Goal: Communication & Community: Answer question/provide support

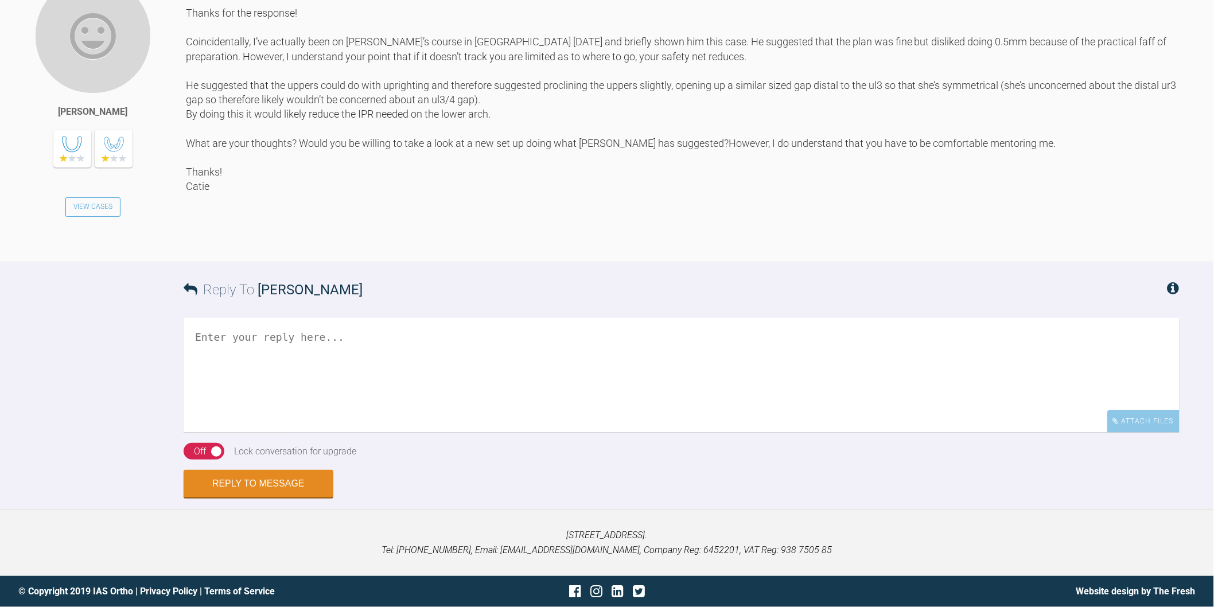
scroll to position [2158, 0]
click at [346, 433] on textarea at bounding box center [682, 375] width 996 height 115
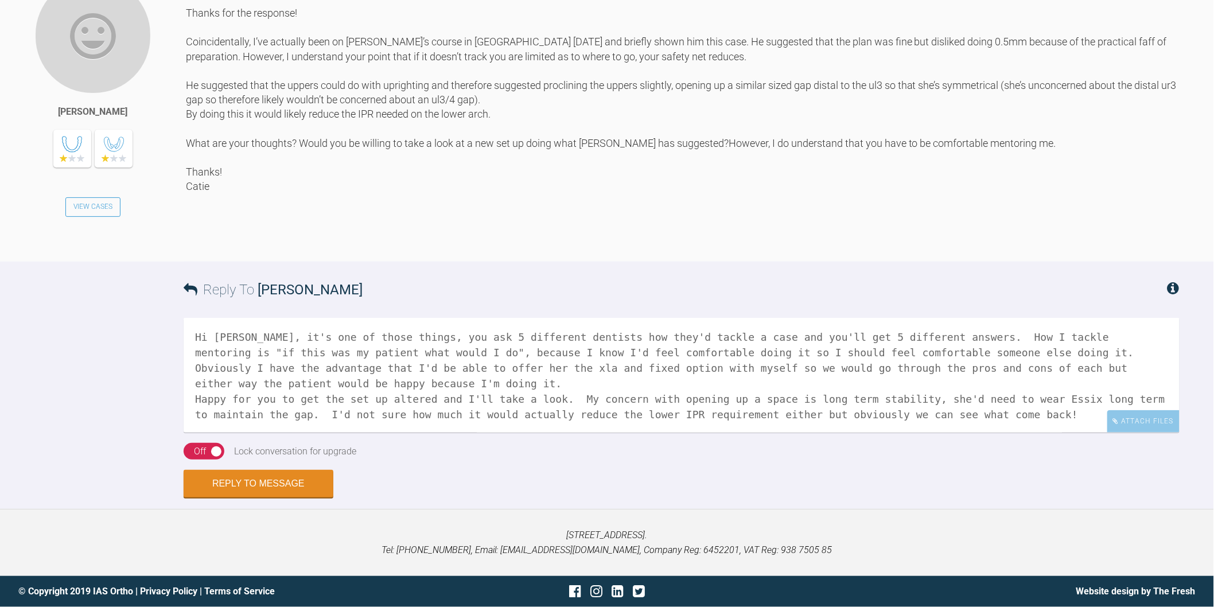
click at [234, 433] on textarea "Hi Catie, it's one of those things, you ask 5 different dentists how they'd tac…" at bounding box center [682, 375] width 996 height 115
drag, startPoint x: 1150, startPoint y: 461, endPoint x: 1157, endPoint y: 457, distance: 8.2
click at [1151, 433] on textarea "Hi Catie, it's one of those things, you ask 5 different dentists how they'd tac…" at bounding box center [682, 375] width 996 height 115
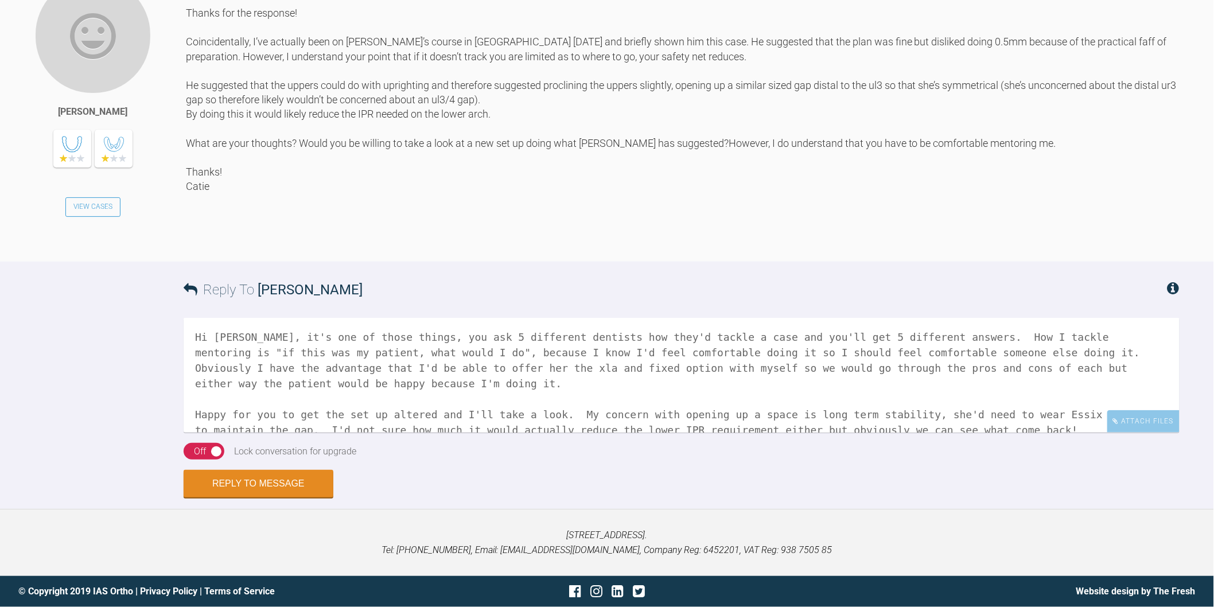
scroll to position [2248, 0]
click at [265, 414] on textarea "Hi Catie, it's one of those things, you ask 5 different dentists how they'd tac…" at bounding box center [682, 375] width 996 height 115
click at [704, 414] on textarea "Hi Catie, it's one of those things, you ask 5 different dentists how they'd tac…" at bounding box center [682, 375] width 996 height 115
click at [696, 427] on textarea "Hi Catie, it's one of those things, you ask 5 different dentists how they'd tac…" at bounding box center [682, 375] width 996 height 115
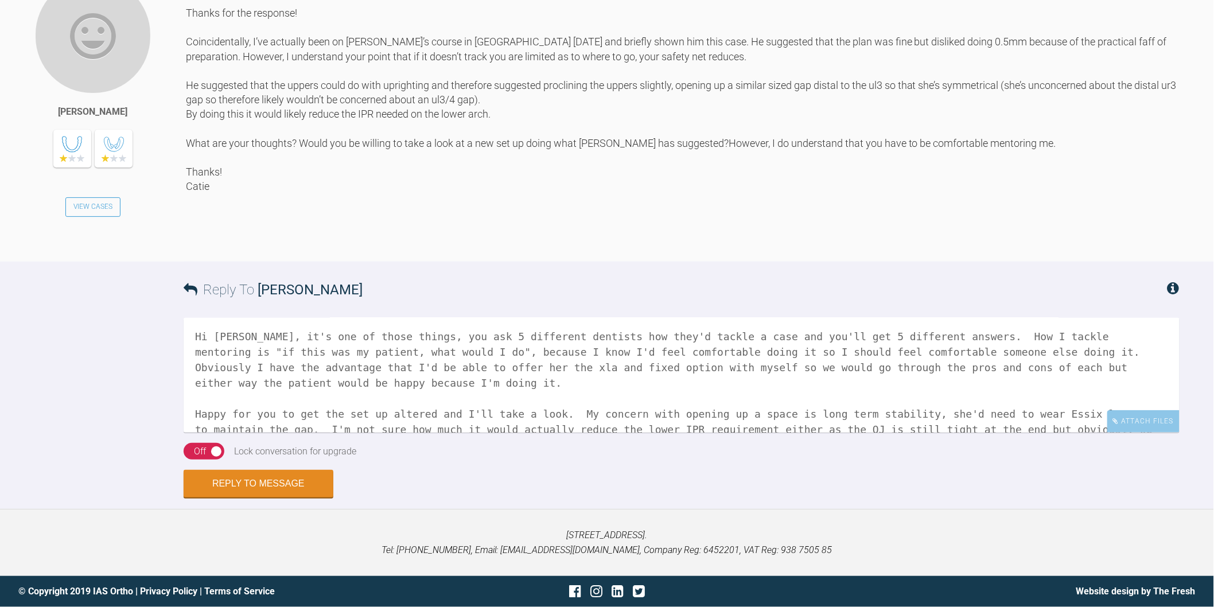
click at [1095, 415] on textarea "Hi Catie, it's one of those things, you ask 5 different dentists how they'd tac…" at bounding box center [682, 375] width 996 height 115
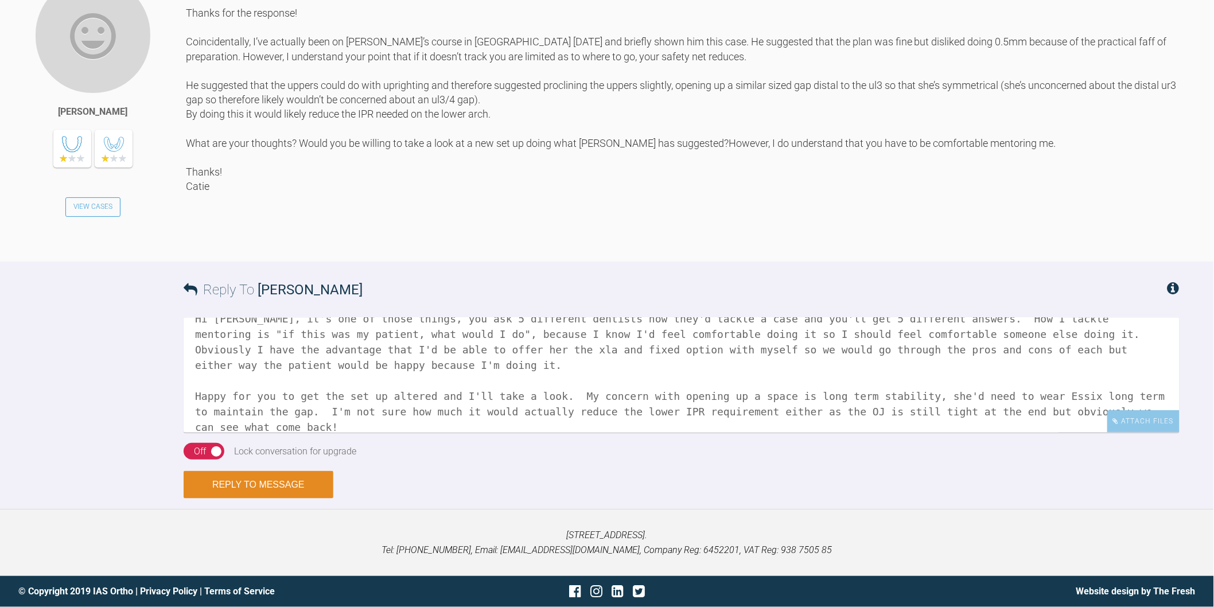
type textarea "Hi Catie, it's one of those things, you ask 5 different dentists how they'd tac…"
click at [255, 489] on button "Reply to Message" at bounding box center [259, 485] width 150 height 28
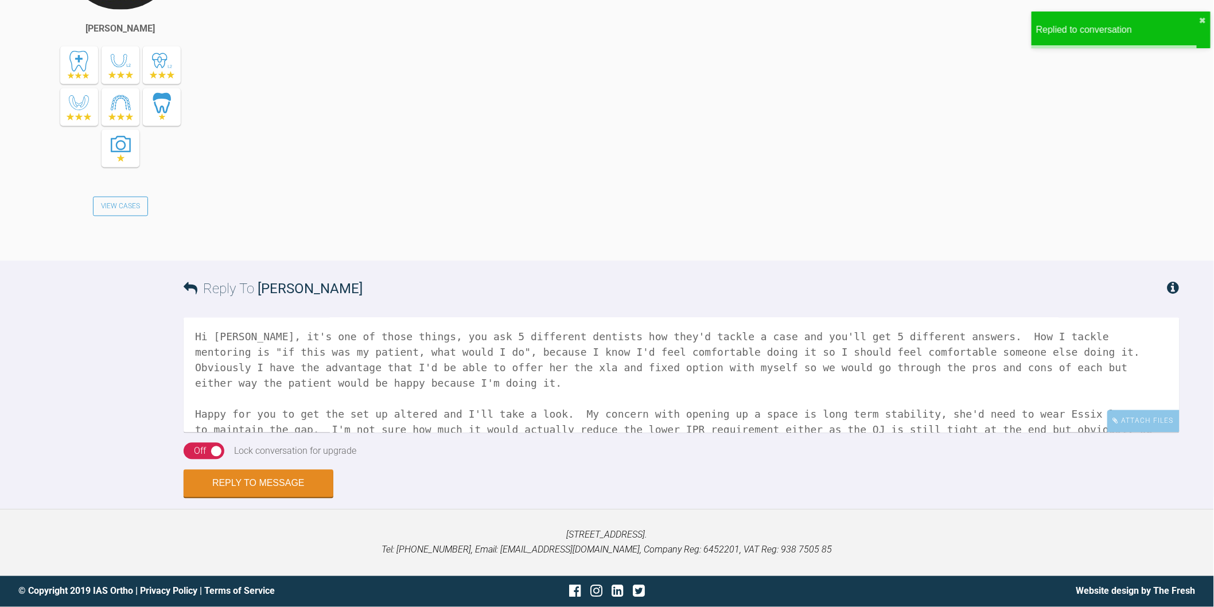
scroll to position [2723, 0]
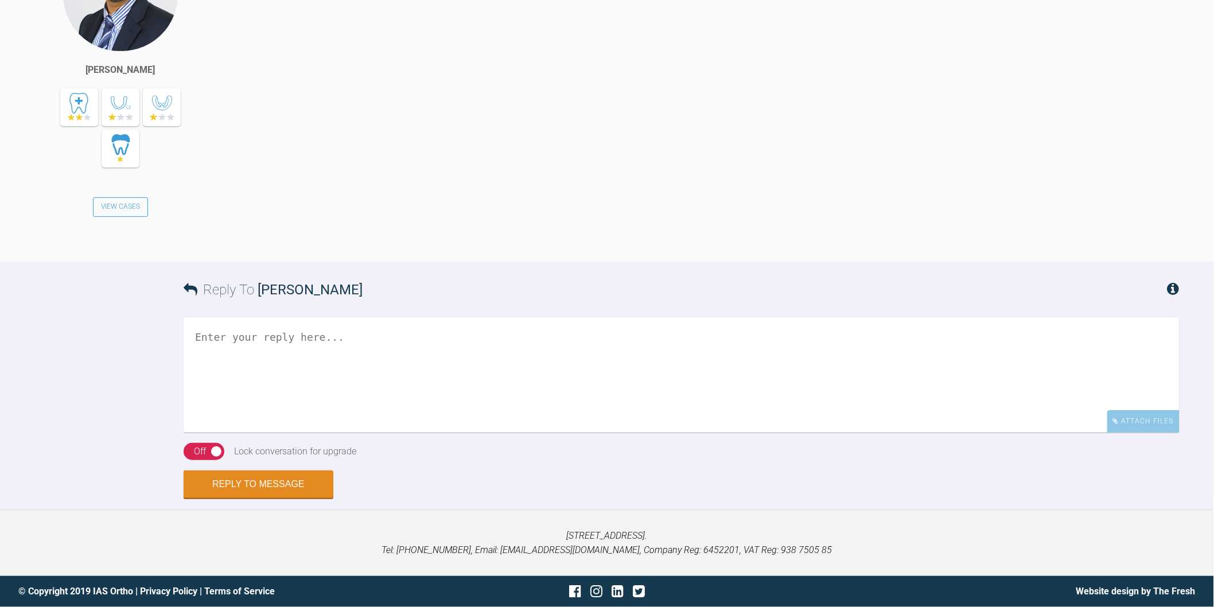
scroll to position [5855, 0]
click at [186, 460] on div "On Off" at bounding box center [204, 451] width 41 height 17
click at [301, 433] on textarea at bounding box center [682, 375] width 996 height 115
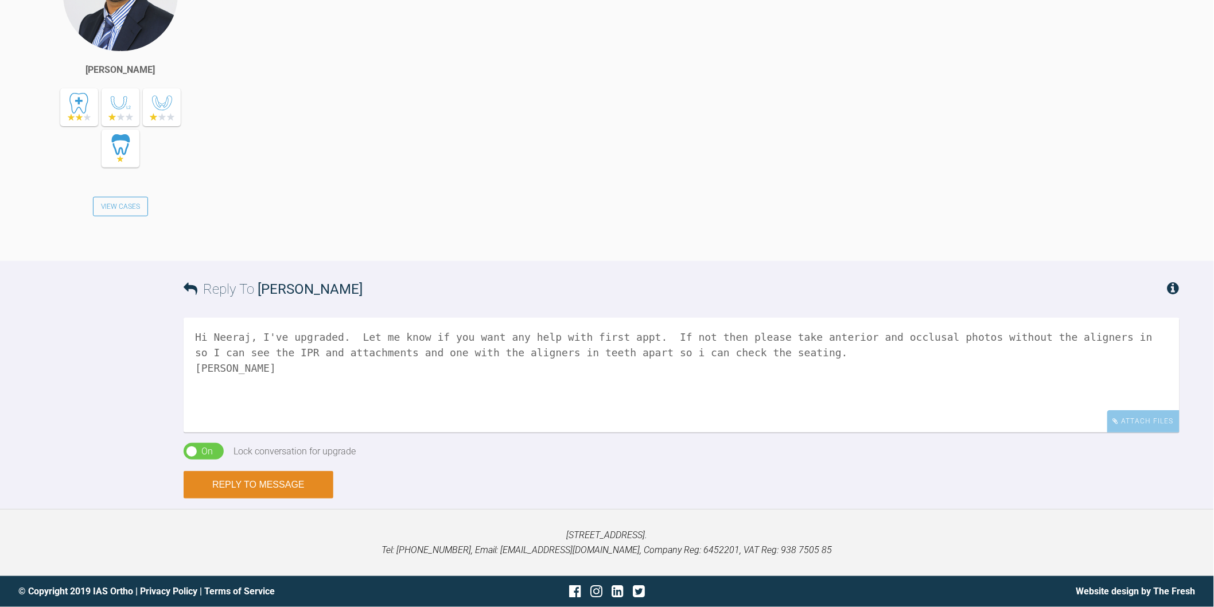
type textarea "Hi Neeraj, I've upgraded. Let me know if you want any help with first appt. If …"
click at [291, 484] on button "Reply to Message" at bounding box center [259, 485] width 150 height 28
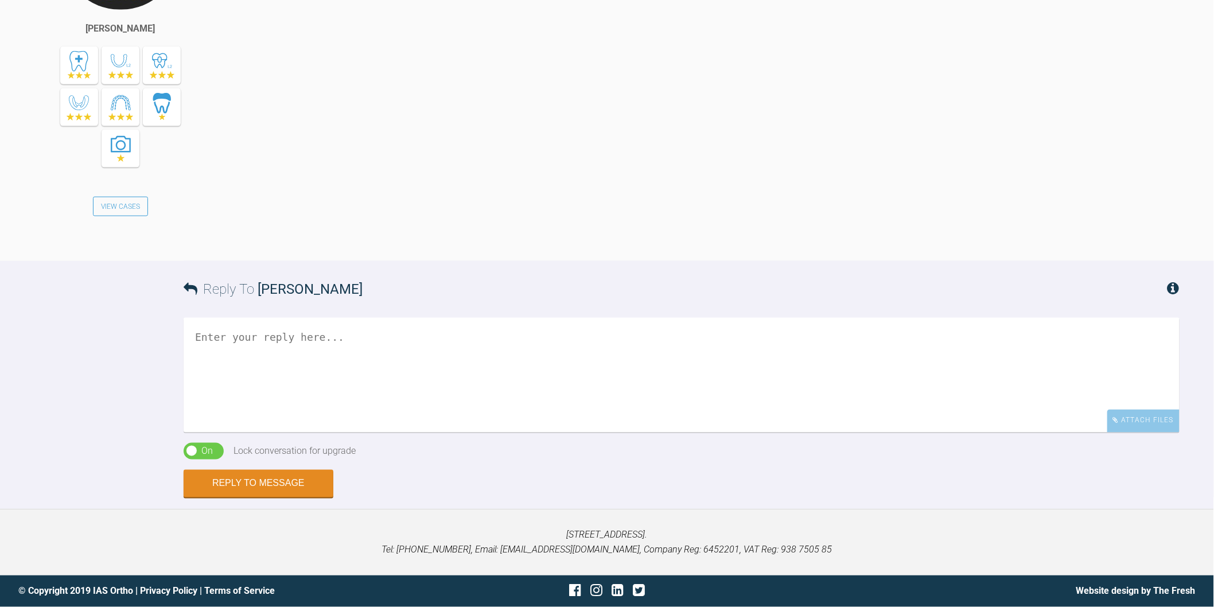
scroll to position [6388, 0]
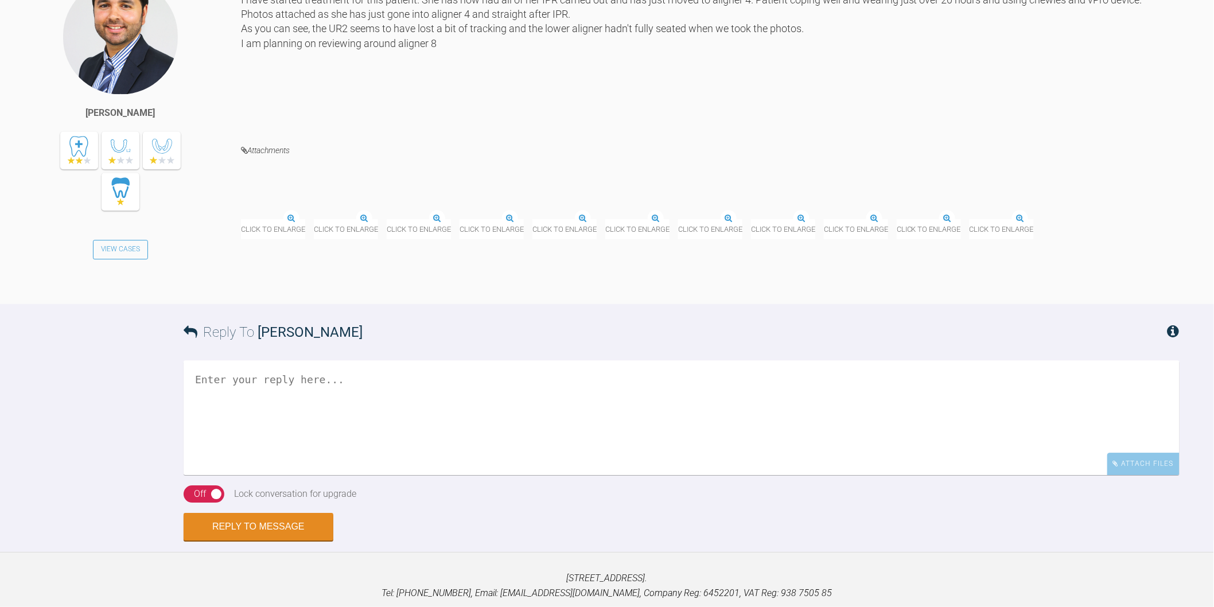
scroll to position [12007, 0]
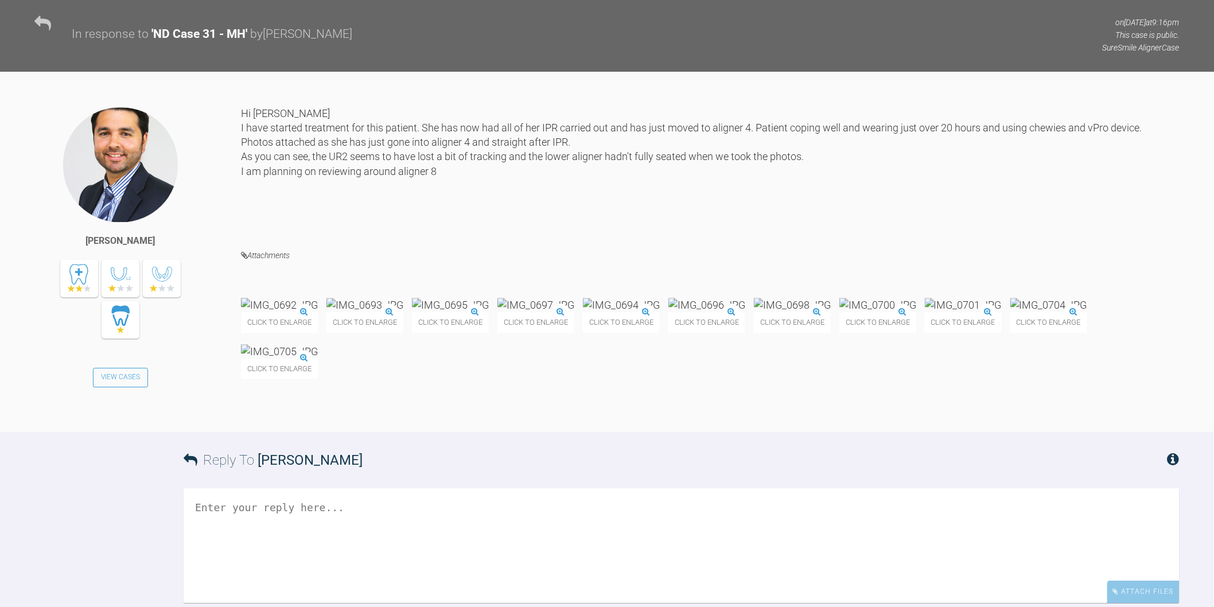
click at [317, 312] on img at bounding box center [279, 305] width 77 height 14
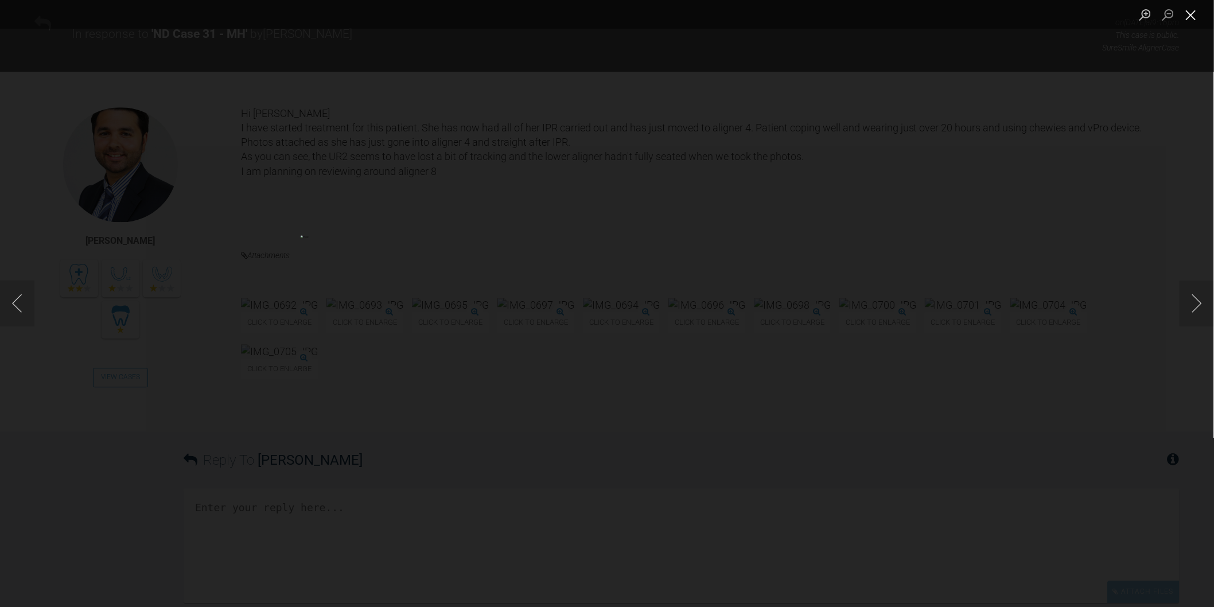
click at [1194, 16] on button "Close lightbox" at bounding box center [1191, 15] width 23 height 20
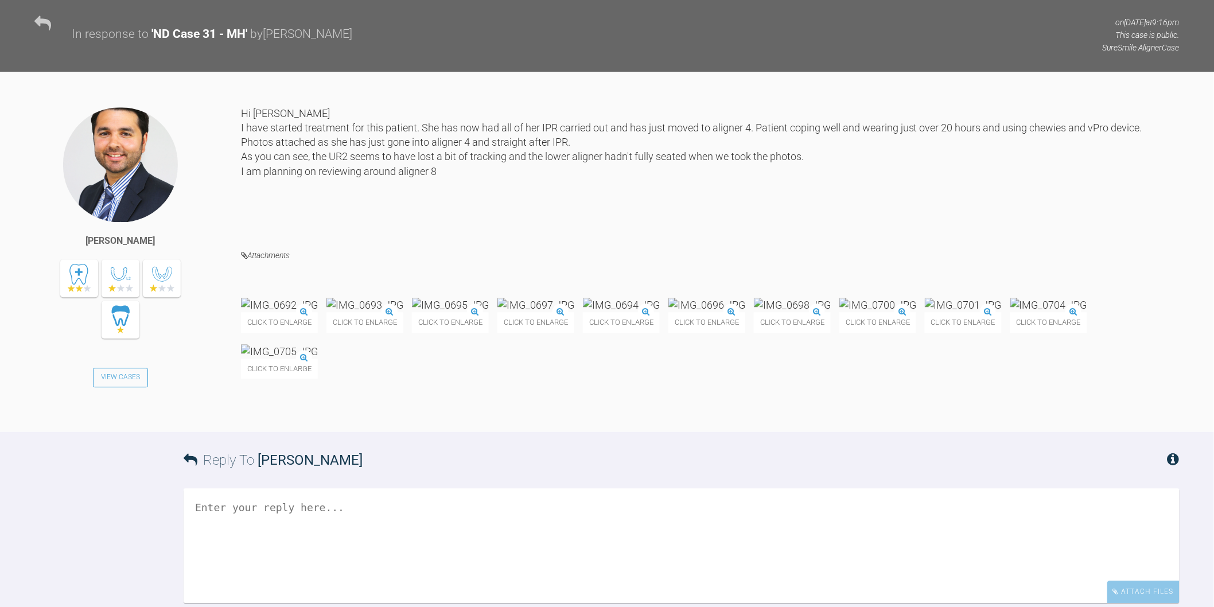
click at [403, 312] on img at bounding box center [364, 305] width 77 height 14
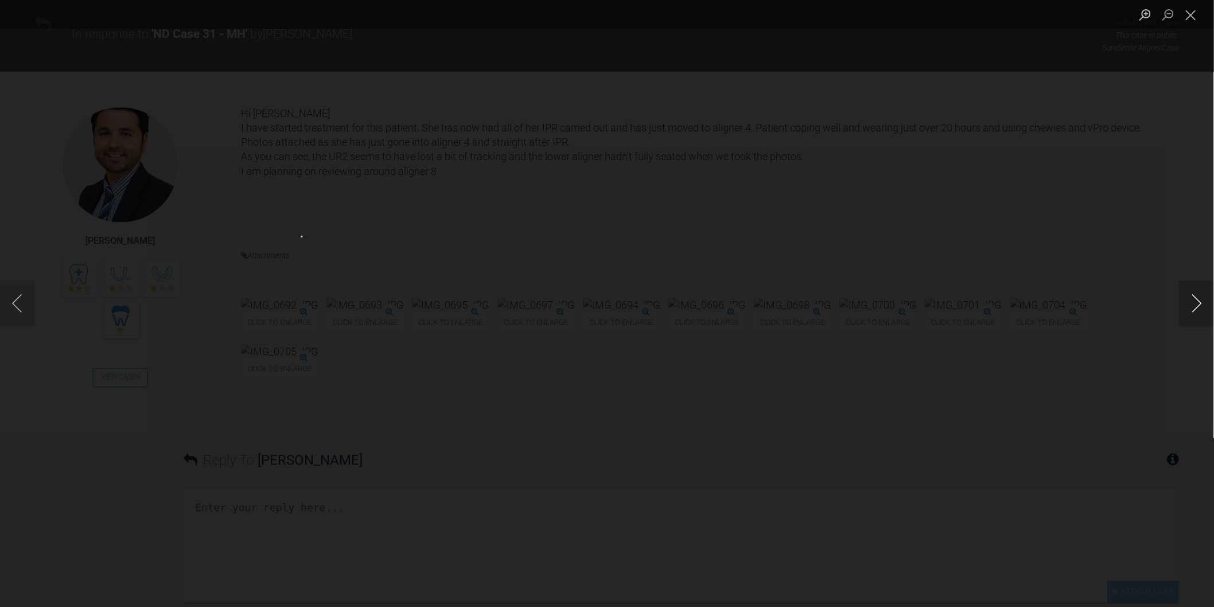
click at [1194, 301] on button "Next image" at bounding box center [1197, 304] width 34 height 46
click at [1194, 302] on button "Next image" at bounding box center [1197, 304] width 34 height 46
click at [1194, 301] on button "Next image" at bounding box center [1197, 304] width 34 height 46
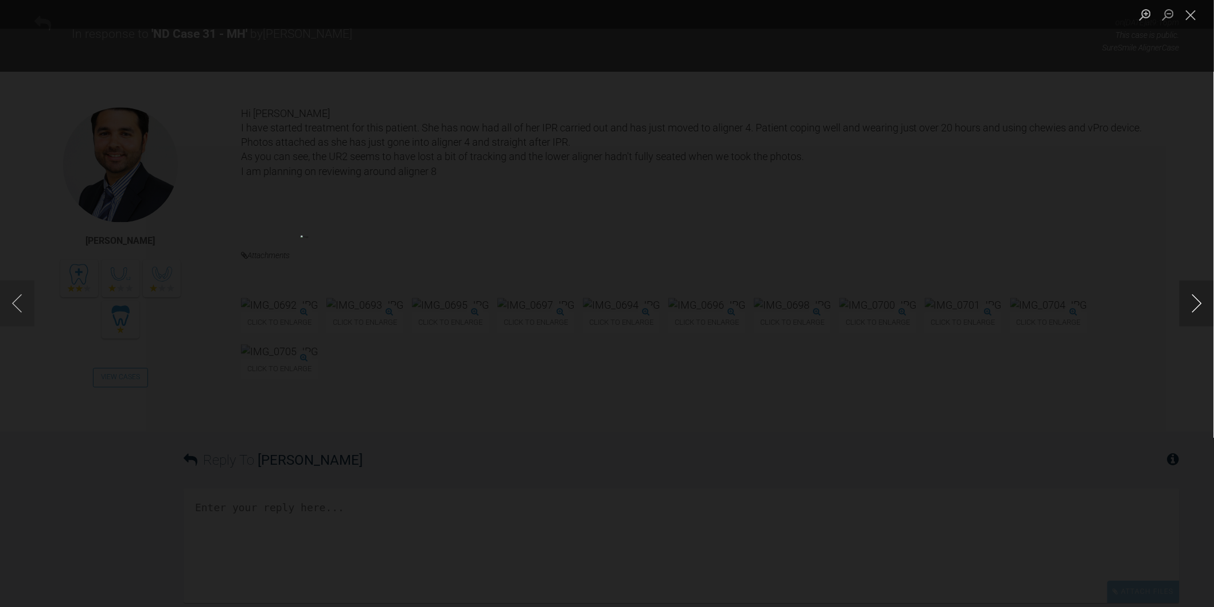
click at [1195, 301] on button "Next image" at bounding box center [1197, 304] width 34 height 46
click at [1195, 302] on button "Next image" at bounding box center [1197, 304] width 34 height 46
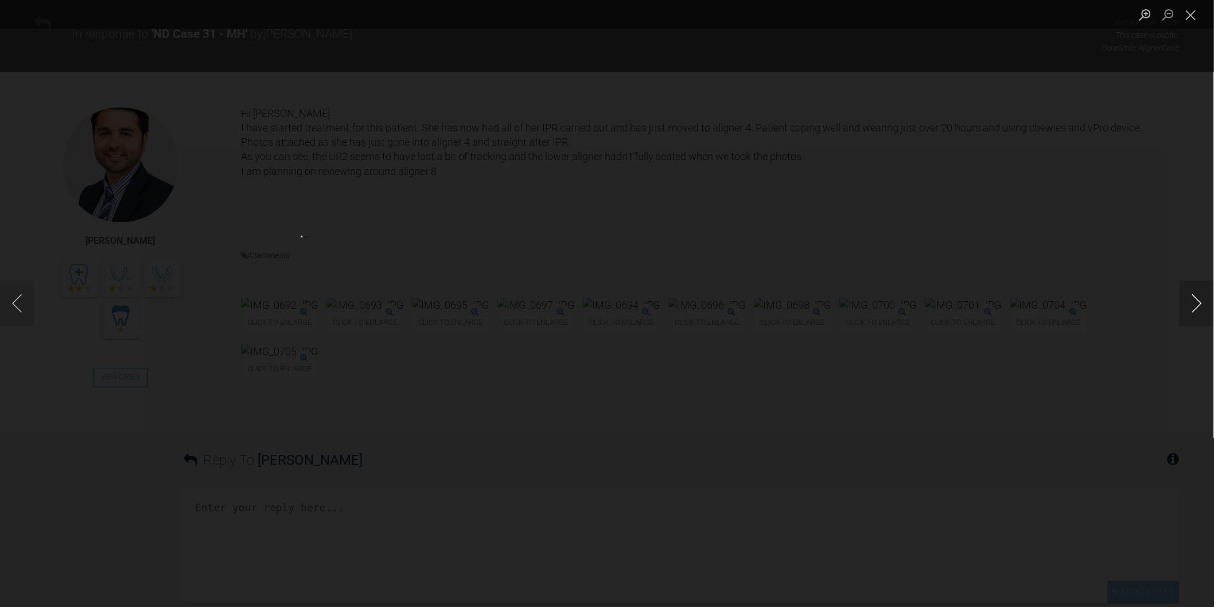
click at [1195, 308] on button "Next image" at bounding box center [1197, 304] width 34 height 46
click at [1186, 21] on button "Close lightbox" at bounding box center [1191, 15] width 23 height 20
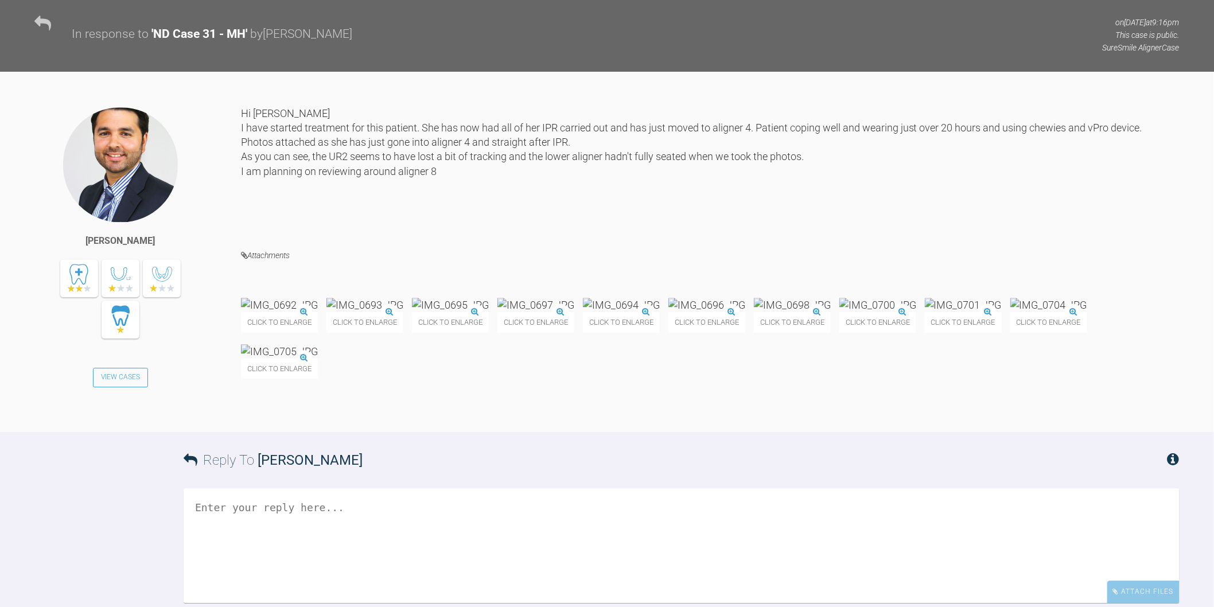
click at [839, 312] on img at bounding box center [877, 305] width 77 height 14
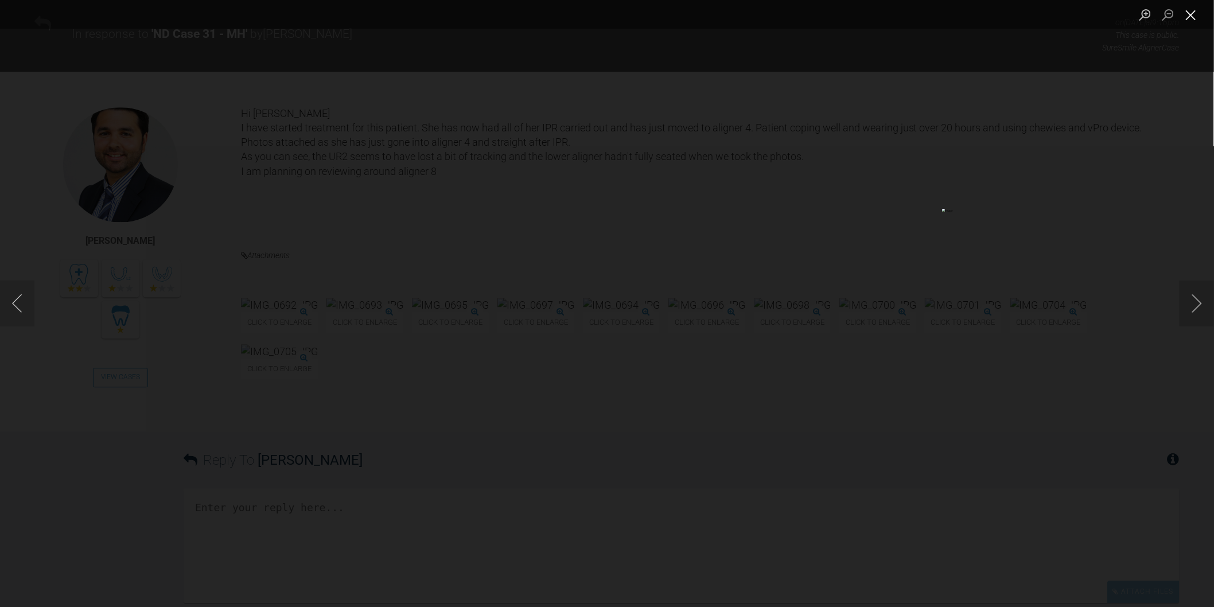
click at [1192, 21] on button "Close lightbox" at bounding box center [1191, 15] width 23 height 20
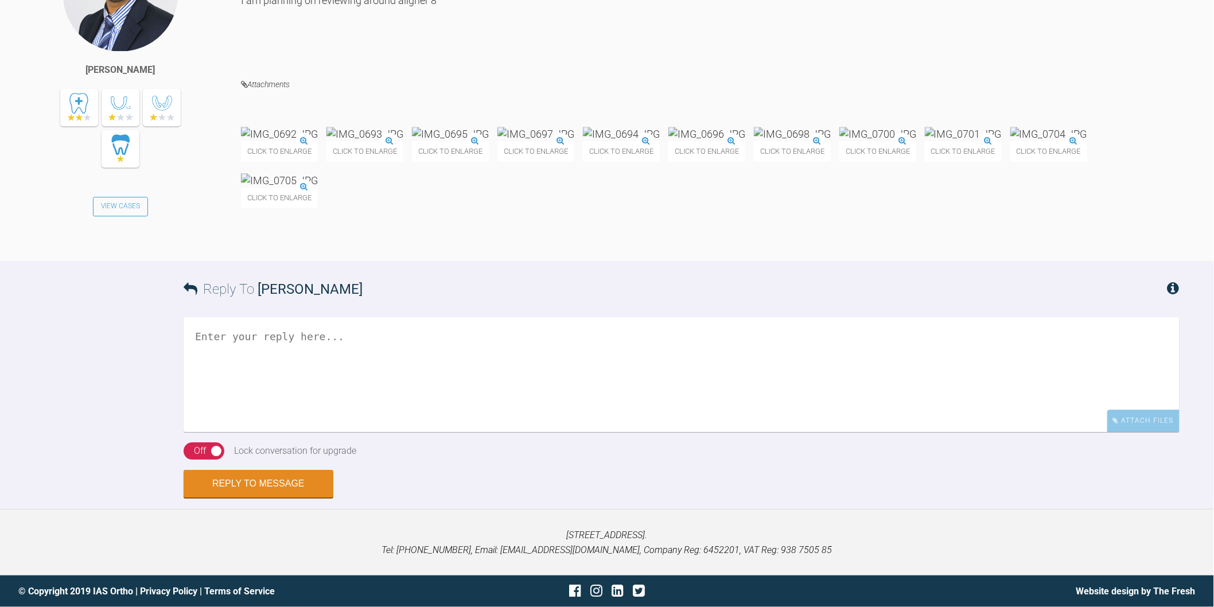
scroll to position [12262, 0]
click at [649, 432] on textarea at bounding box center [682, 374] width 996 height 115
click at [771, 419] on textarea "Hi Neeraj, agree UR2 looks a little behind, hopefully will catch up now with th…" at bounding box center [682, 374] width 996 height 115
click at [924, 422] on textarea "Hi Neeraj, agree UR2 looks a little behind, hopefully will catch up now with th…" at bounding box center [682, 374] width 996 height 115
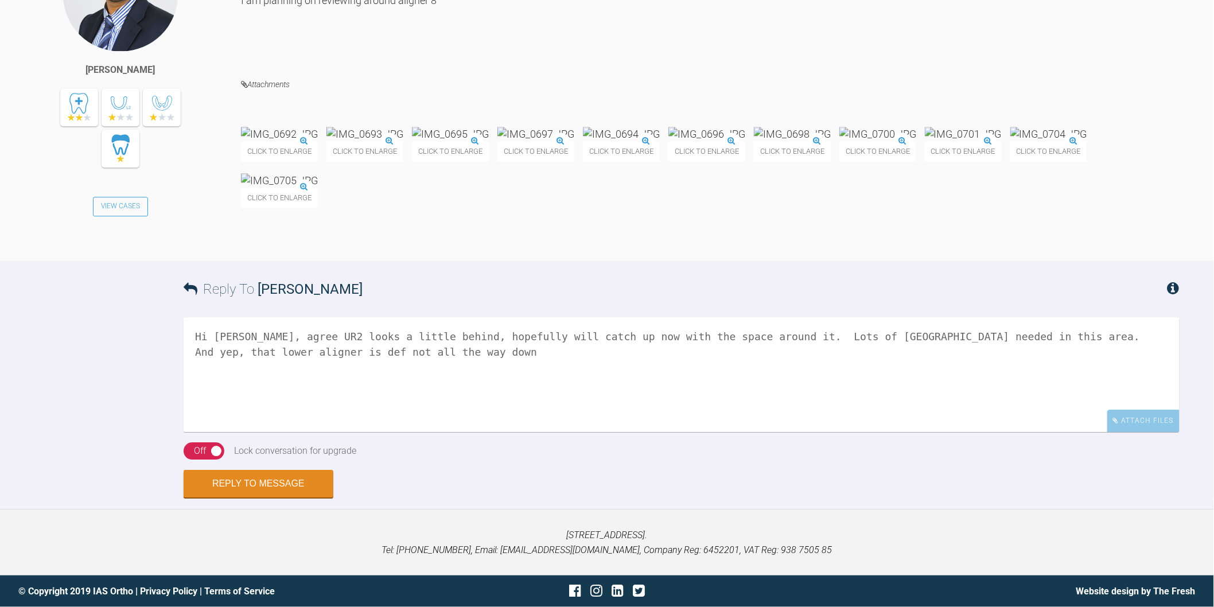
click at [318, 188] on img at bounding box center [279, 180] width 77 height 14
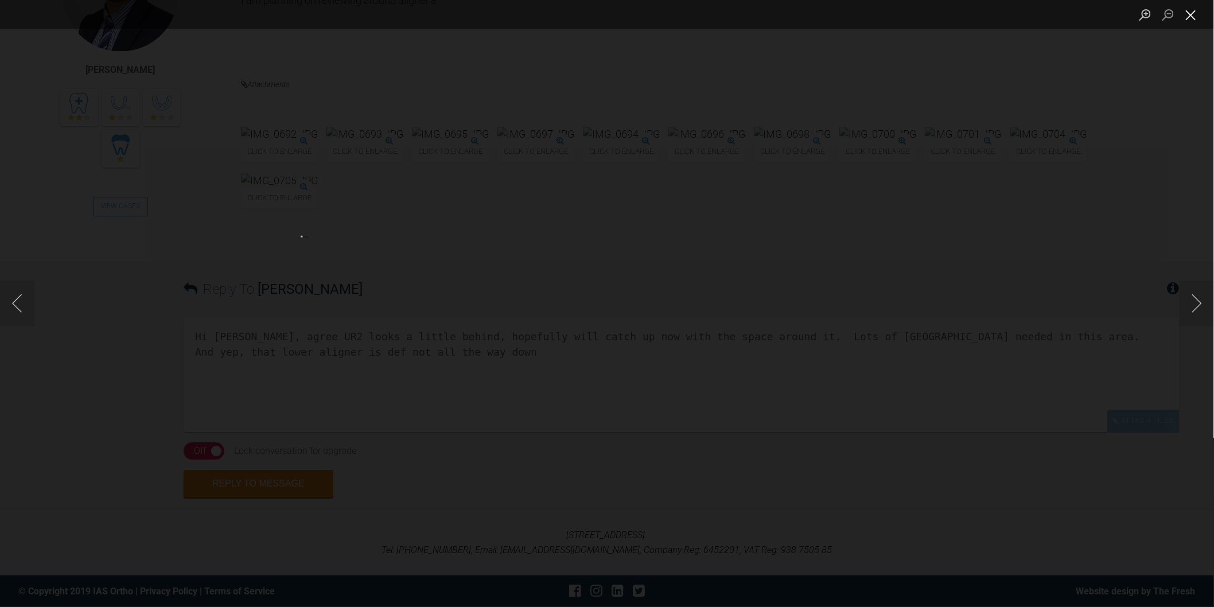
click at [1191, 14] on button "Close lightbox" at bounding box center [1191, 15] width 23 height 20
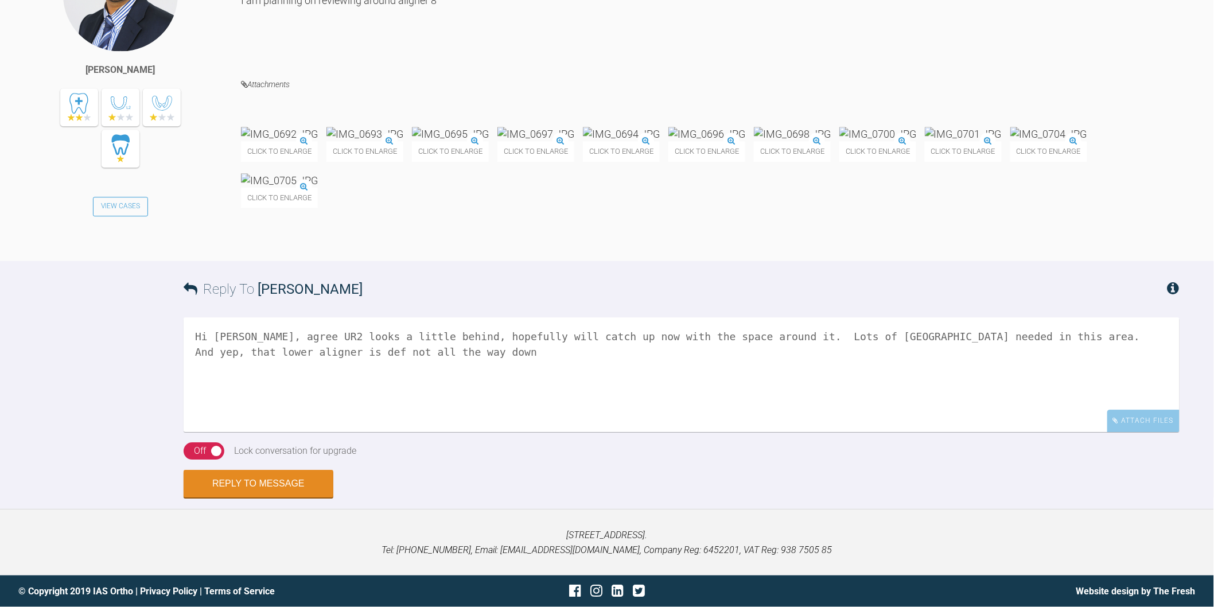
click at [444, 429] on textarea "Hi Neeraj, agree UR2 looks a little behind, hopefully will catch up now with th…" at bounding box center [682, 374] width 996 height 115
click at [880, 432] on textarea "Hi Neeraj, agree UR2 looks a little behind, hopefully will catch up now with th…" at bounding box center [682, 374] width 996 height 115
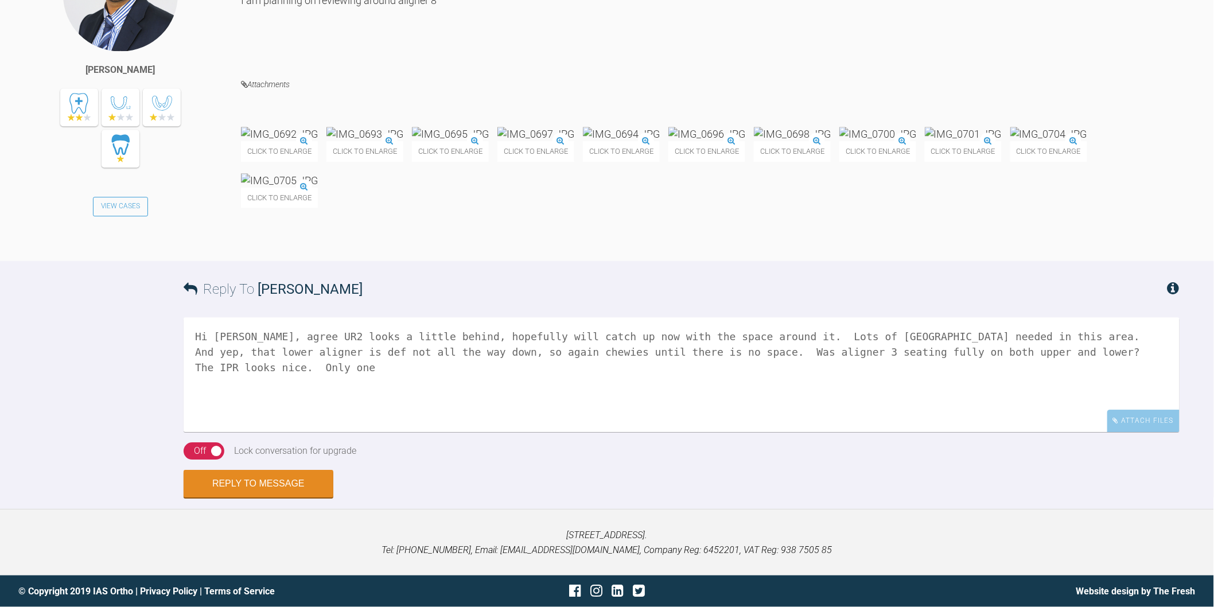
click at [839, 141] on img at bounding box center [877, 134] width 77 height 14
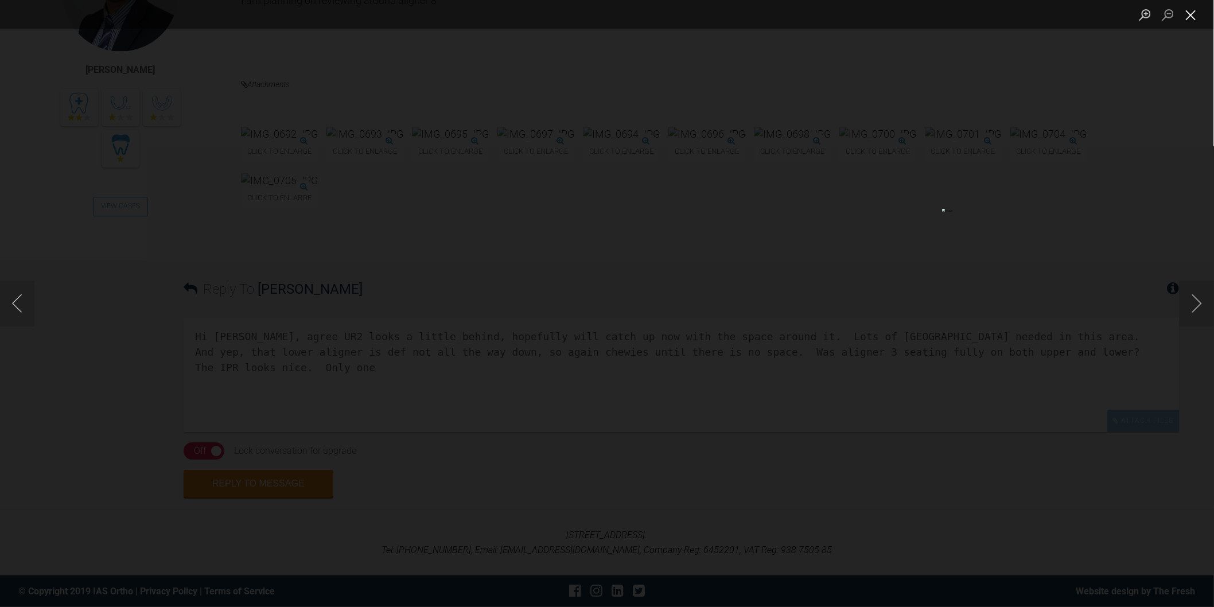
click at [1192, 24] on button "Close lightbox" at bounding box center [1191, 15] width 23 height 20
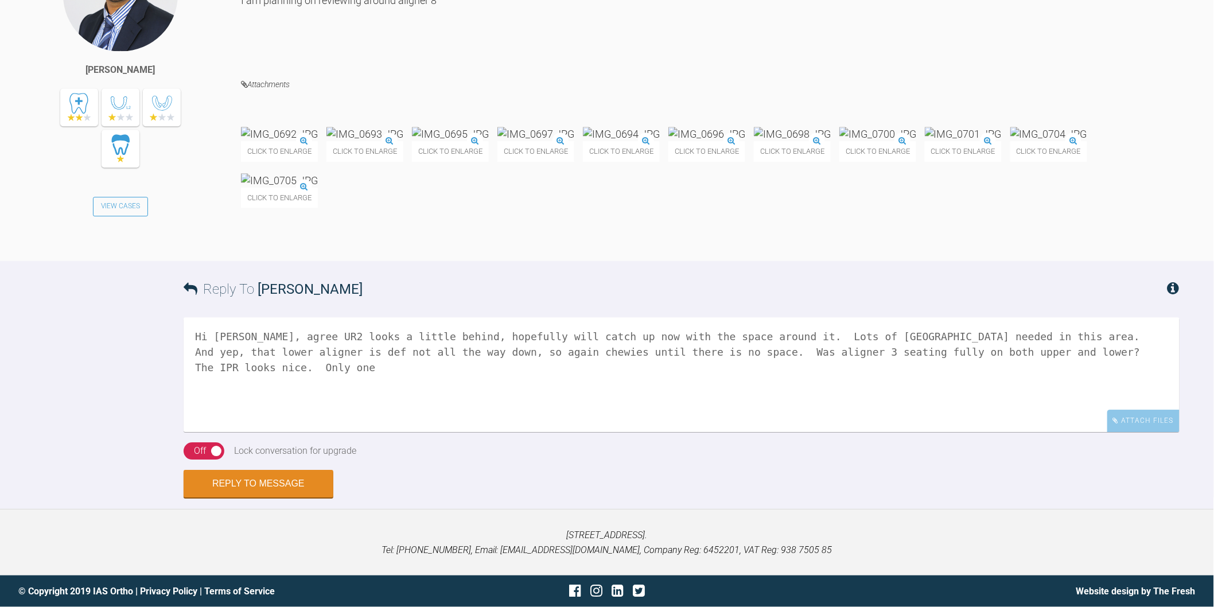
click at [839, 141] on img at bounding box center [877, 134] width 77 height 14
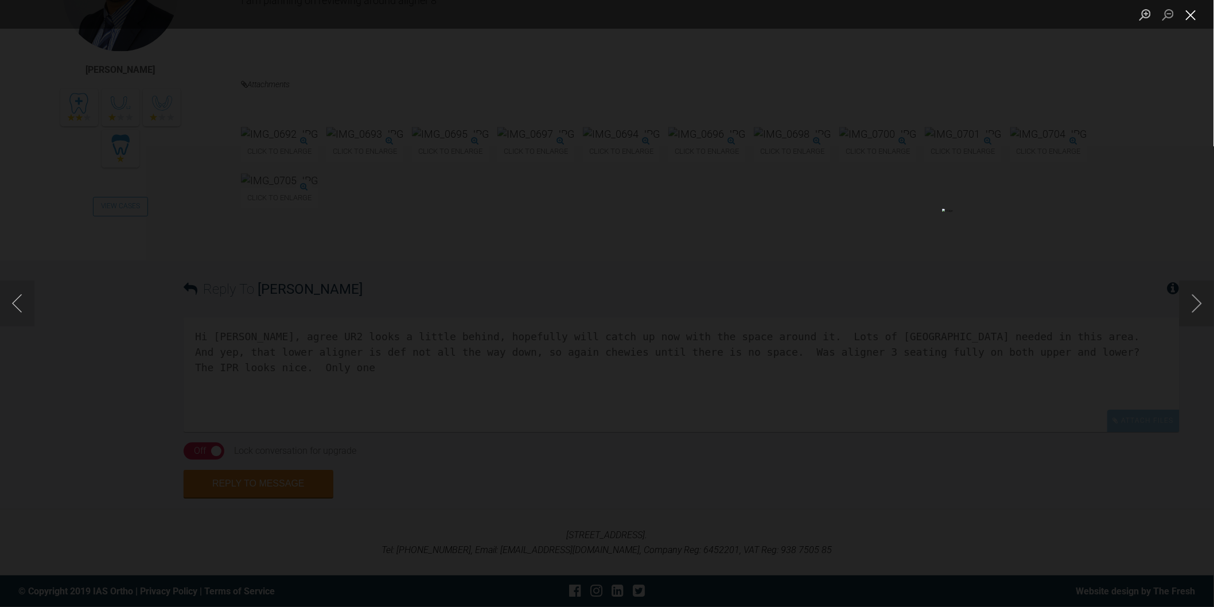
click at [1189, 14] on button "Close lightbox" at bounding box center [1191, 15] width 23 height 20
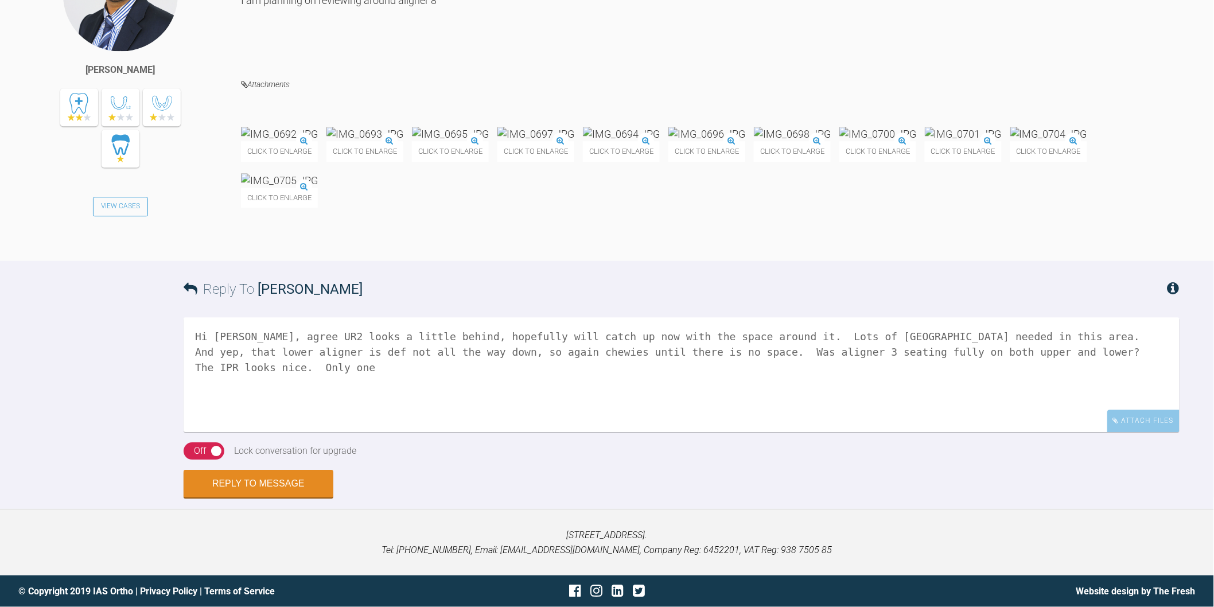
click at [425, 432] on textarea "Hi Neeraj, agree UR2 looks a little behind, hopefully will catch up now with th…" at bounding box center [682, 374] width 996 height 115
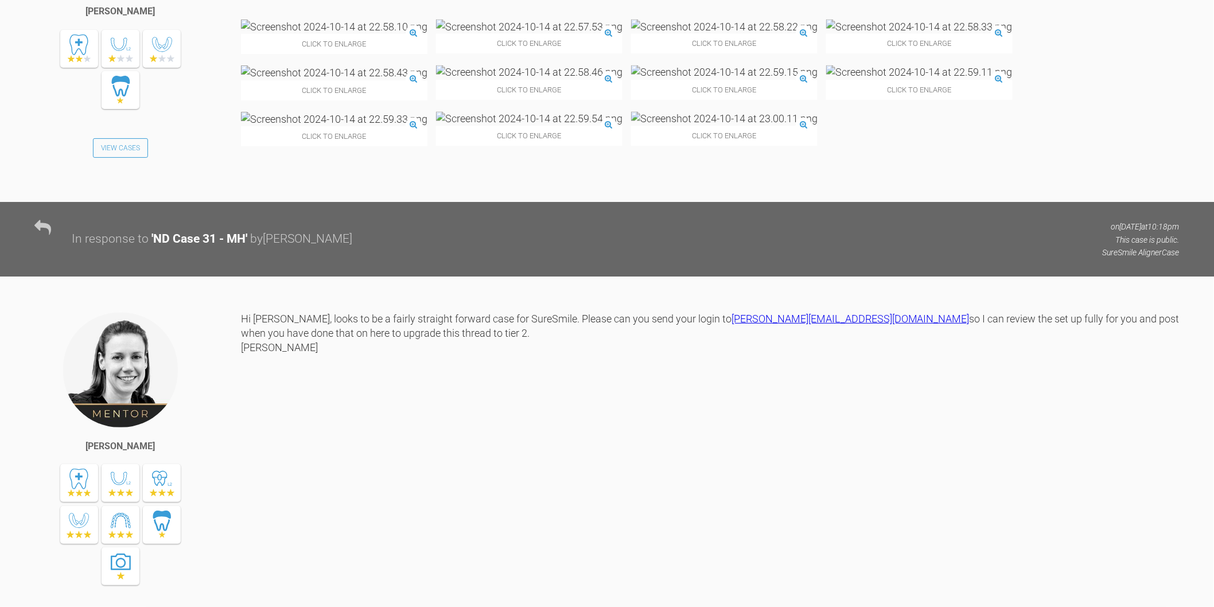
scroll to position [851, 0]
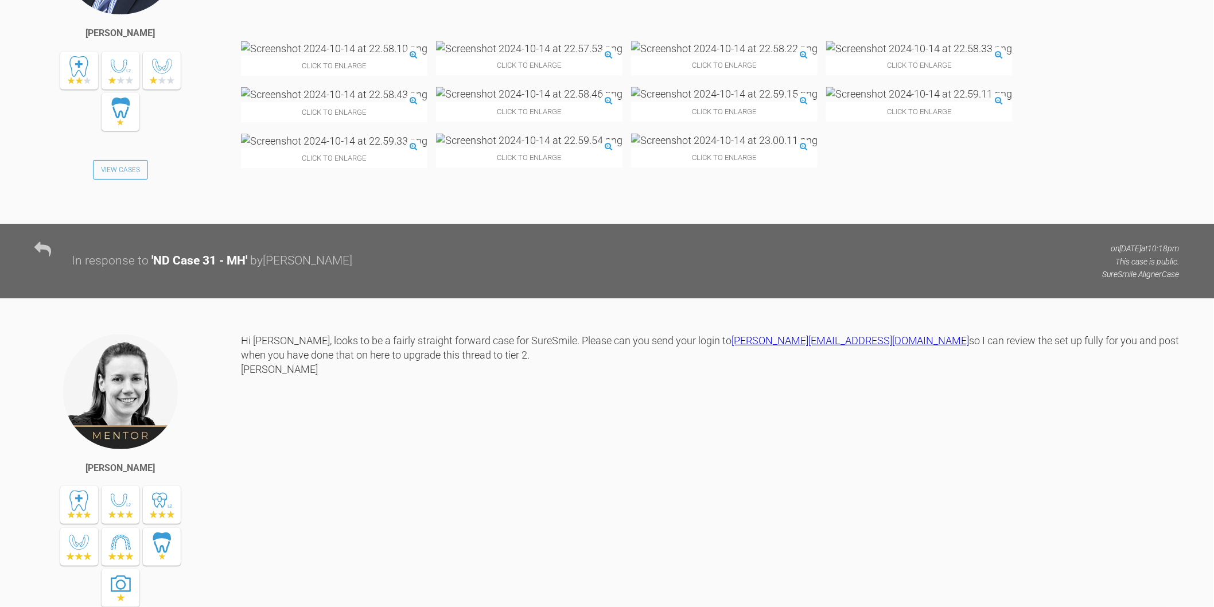
click at [416, 148] on img at bounding box center [334, 141] width 186 height 14
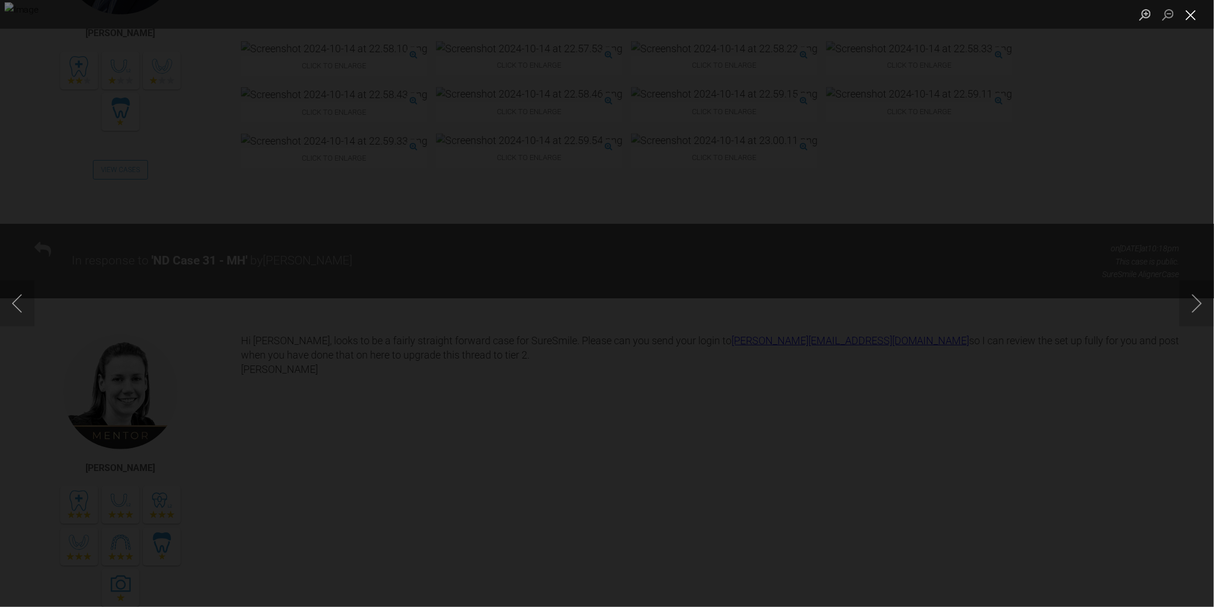
click at [1190, 15] on button "Close lightbox" at bounding box center [1191, 15] width 23 height 20
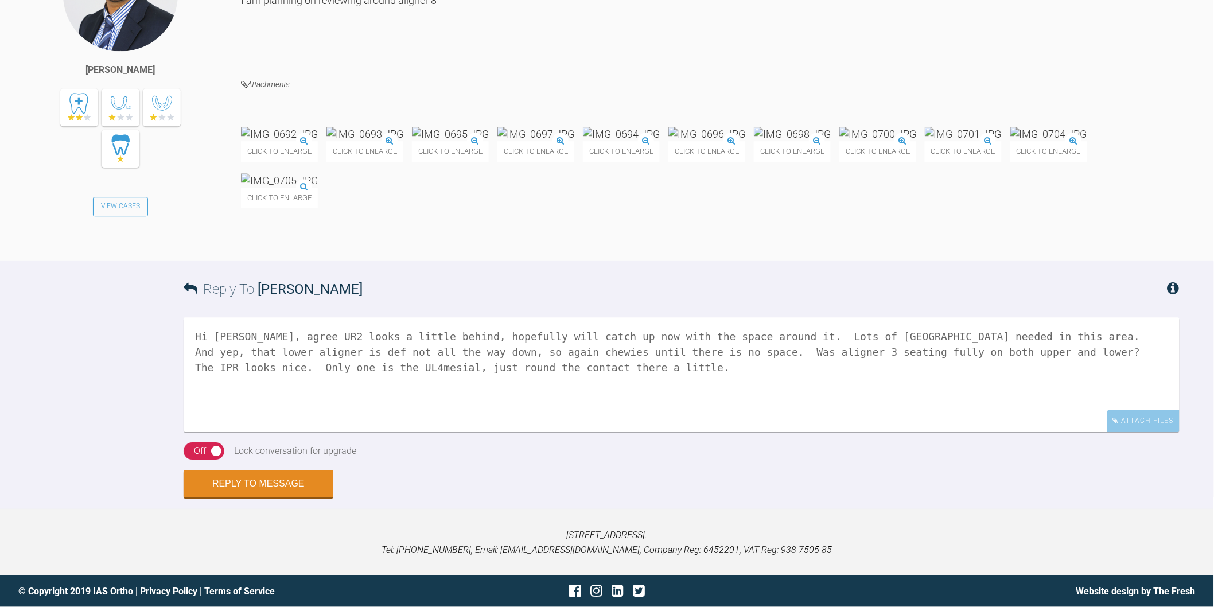
scroll to position [12262, 0]
click at [729, 432] on textarea "Hi Neeraj, agree UR2 looks a little behind, hopefully will catch up now with th…" at bounding box center [682, 374] width 996 height 115
click at [422, 432] on textarea "Hi Neeraj, agree UR2 looks a little behind, hopefully will catch up now with th…" at bounding box center [682, 374] width 996 height 115
click at [825, 432] on textarea "Hi Neeraj, agree UR2 looks a little behind, hopefully will catch up now with th…" at bounding box center [682, 374] width 996 height 115
click at [254, 432] on textarea "Hi Neeraj, agree UR2 looks a little behind, hopefully will catch up now with th…" at bounding box center [682, 374] width 996 height 115
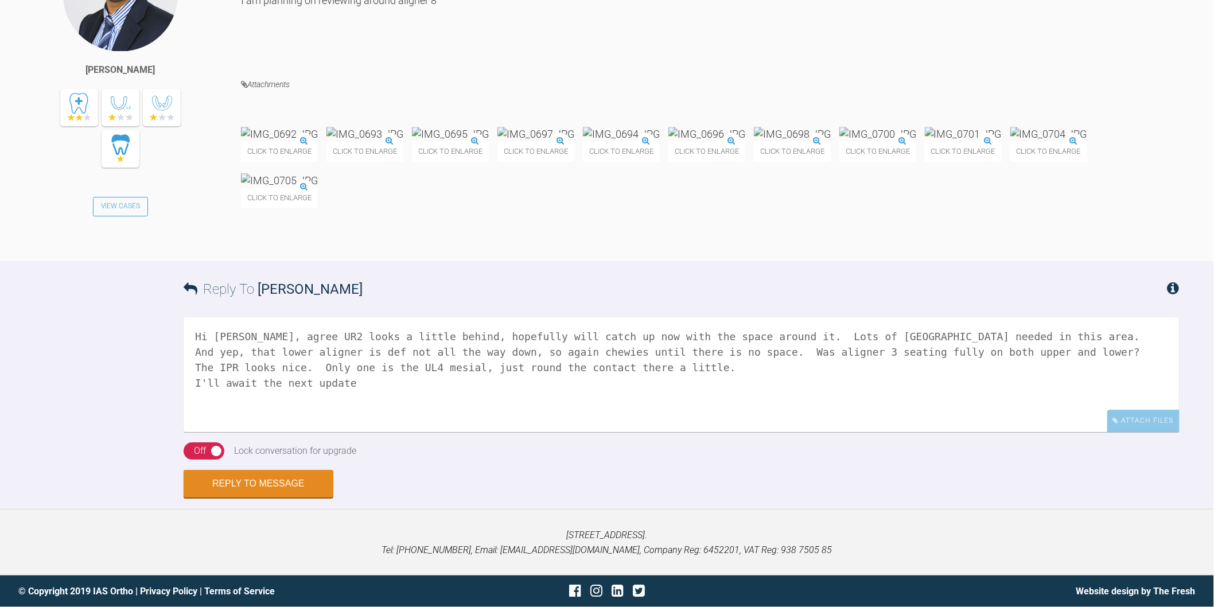
click at [365, 432] on textarea "Hi Neeraj, agree UR2 looks a little behind, hopefully will catch up now with th…" at bounding box center [682, 374] width 996 height 115
type textarea "Hi Neeraj, agree UR2 looks a little behind, hopefully will catch up now with th…"
click at [209, 460] on div "On Off" at bounding box center [204, 450] width 41 height 17
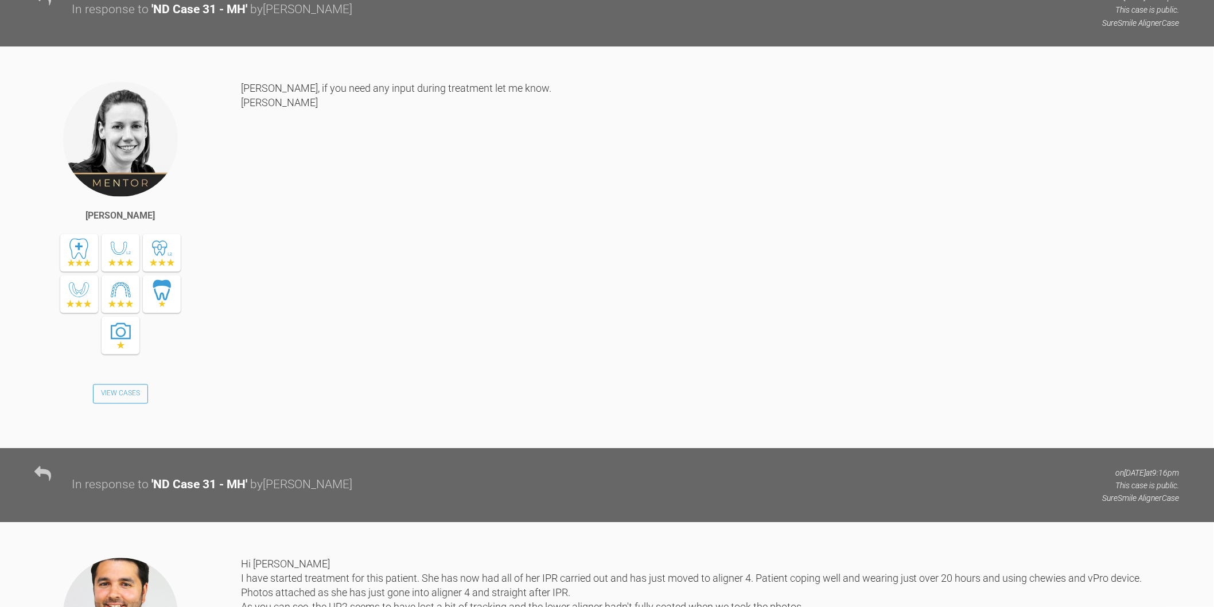
scroll to position [12342, 0]
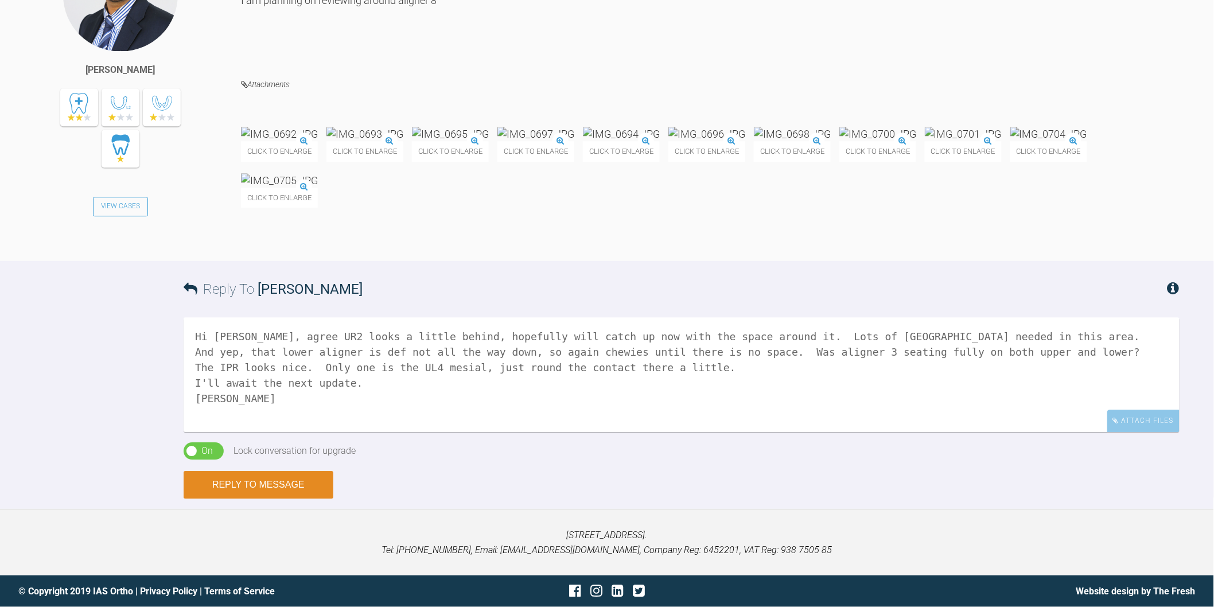
click at [238, 486] on button "Reply to Message" at bounding box center [259, 485] width 150 height 28
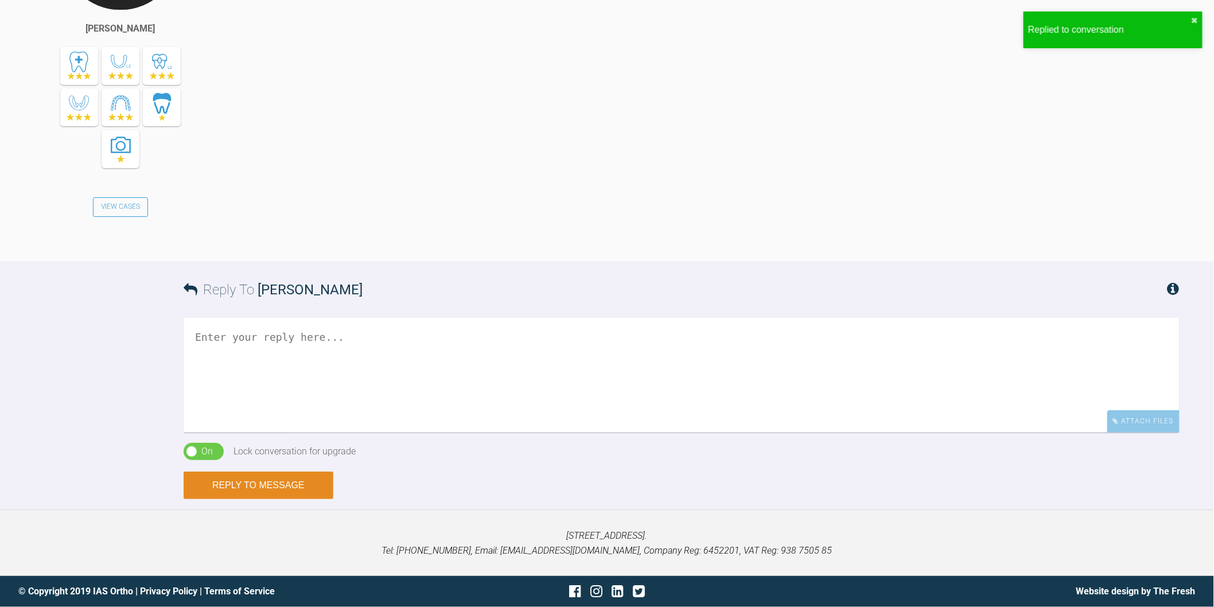
scroll to position [12819, 0]
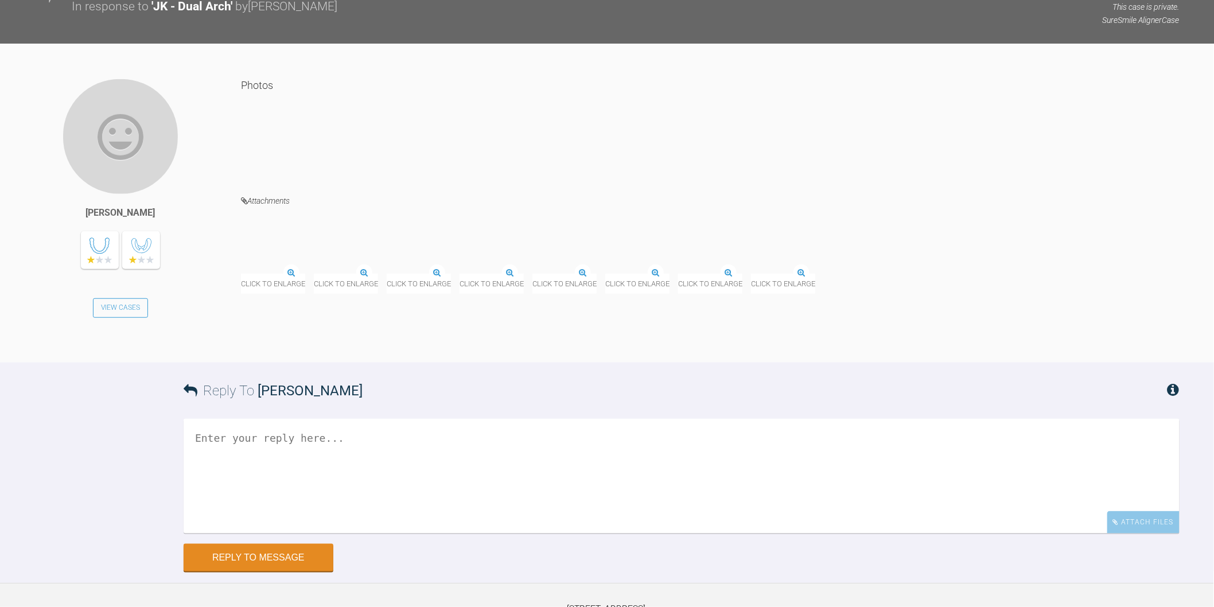
scroll to position [7620, 0]
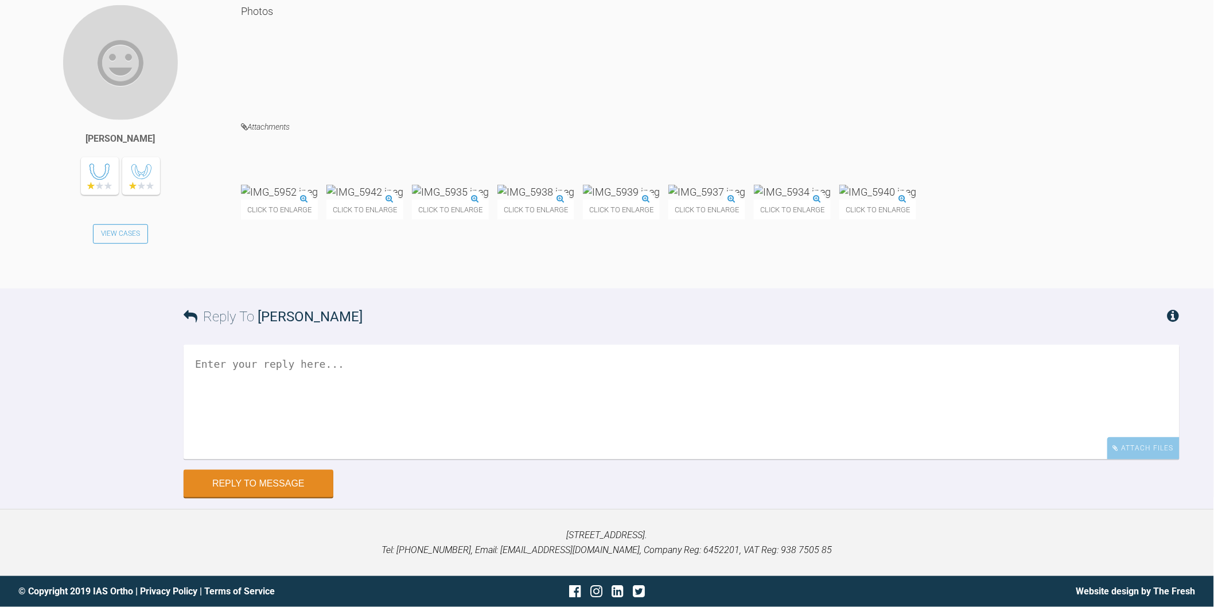
click at [244, 199] on img at bounding box center [279, 192] width 77 height 14
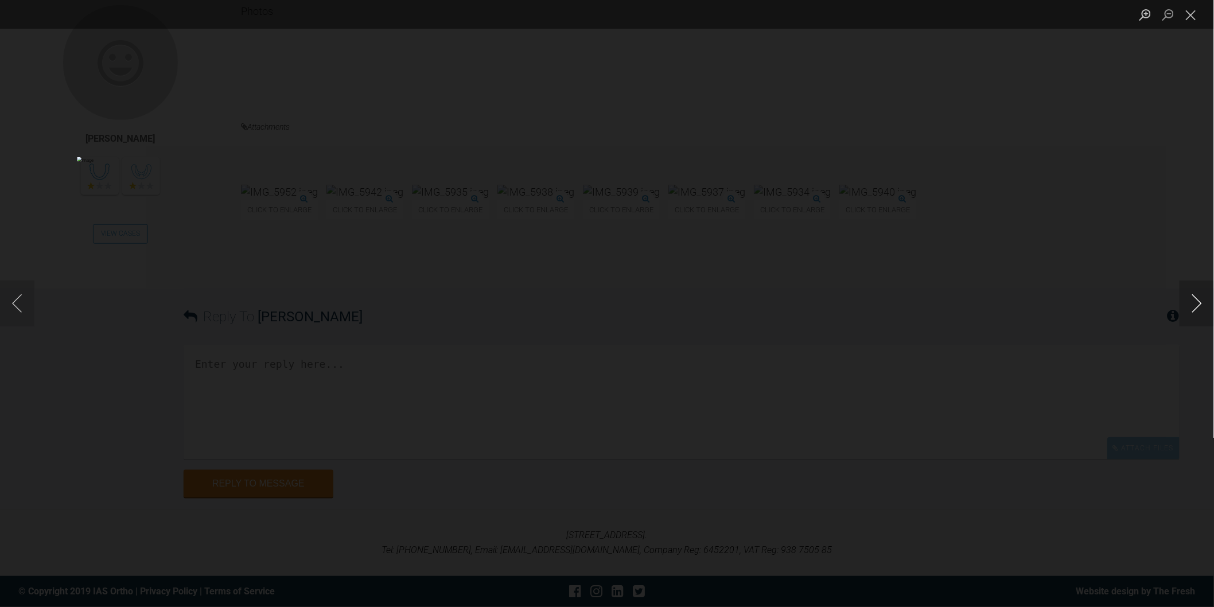
click at [1194, 301] on button "Next image" at bounding box center [1197, 304] width 34 height 46
click at [1200, 302] on button "Next image" at bounding box center [1197, 304] width 34 height 46
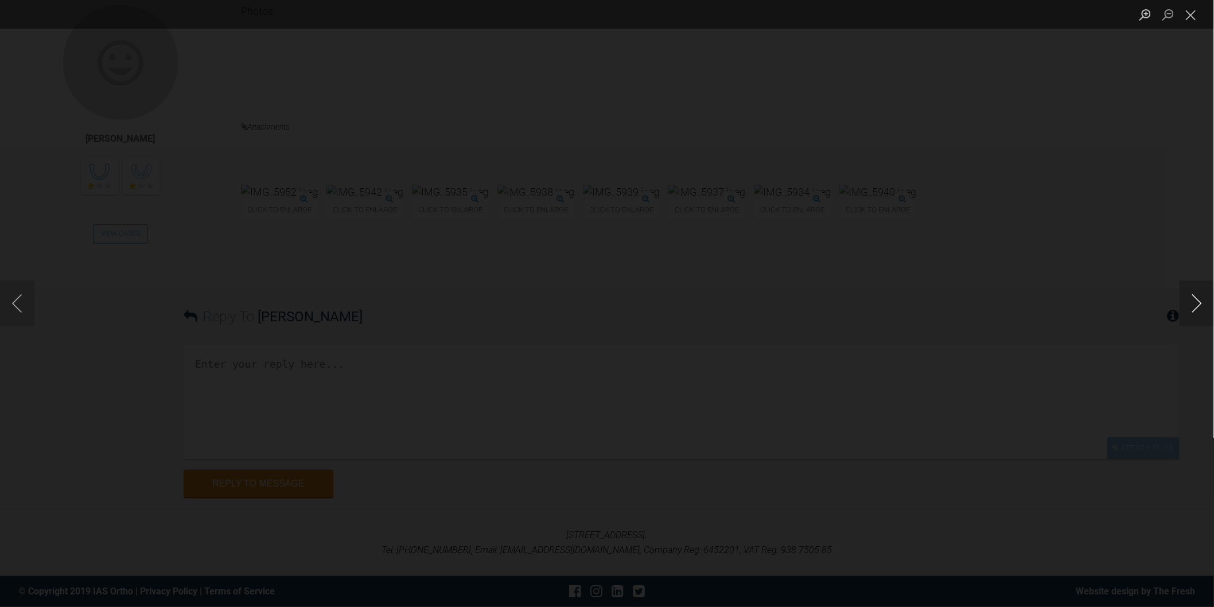
click at [1198, 302] on button "Next image" at bounding box center [1197, 304] width 34 height 46
click at [1196, 299] on button "Next image" at bounding box center [1197, 304] width 34 height 46
click at [1199, 305] on button "Next image" at bounding box center [1197, 304] width 34 height 46
click at [1192, 15] on button "Close lightbox" at bounding box center [1191, 15] width 23 height 20
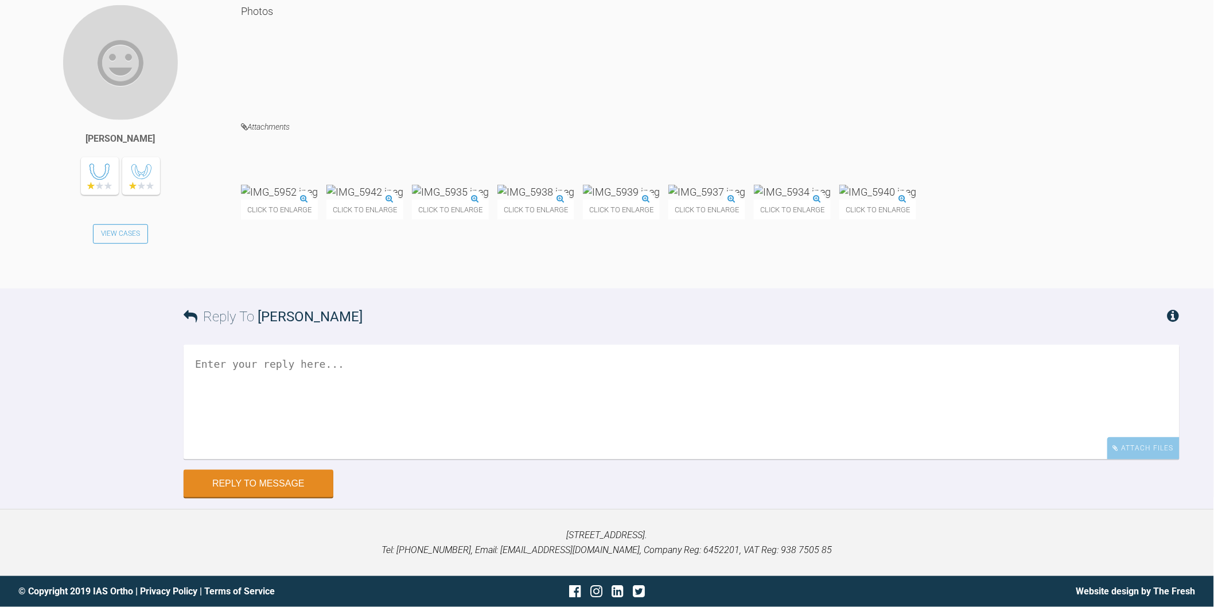
scroll to position [7683, 0]
click at [498, 460] on textarea at bounding box center [682, 402] width 996 height 115
drag, startPoint x: 492, startPoint y: 473, endPoint x: 297, endPoint y: 475, distance: 195.1
click at [297, 460] on textarea "Hi Kris, looks ok, any pics with the aligners in?" at bounding box center [682, 402] width 996 height 115
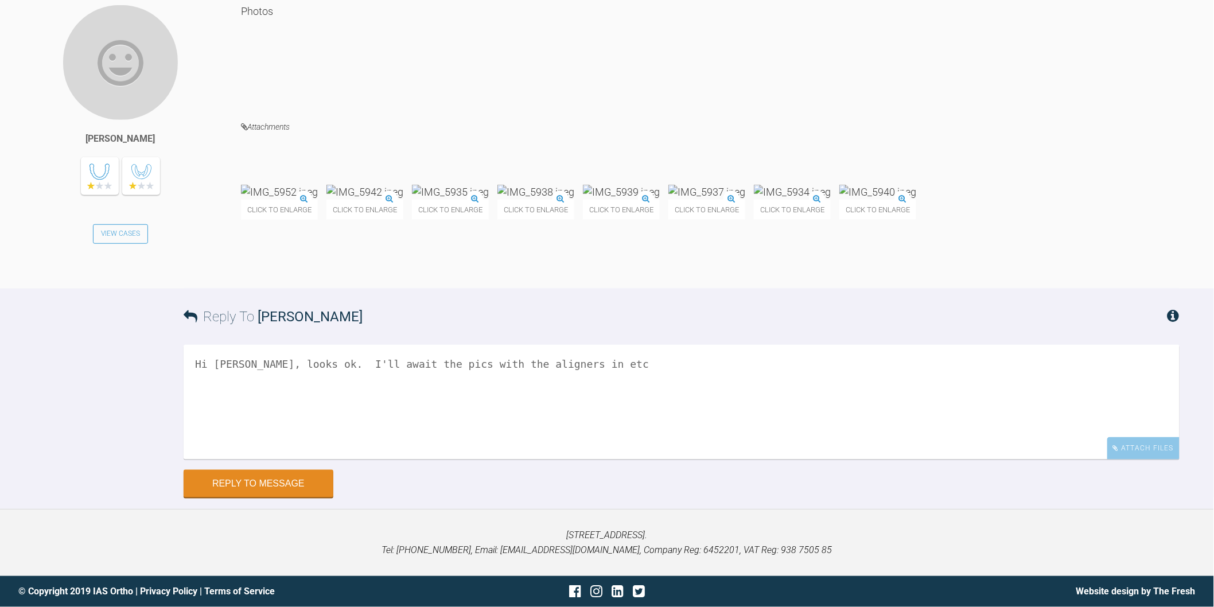
click at [392, 460] on textarea "Hi Kris, looks ok. I'll await the pics with the aligners in etc" at bounding box center [682, 402] width 996 height 115
click at [290, 460] on textarea "Hi Kris, looks ok. I'll await the next pics with the aligners in etc" at bounding box center [682, 402] width 996 height 115
click at [805, 408] on textarea "Hi Kris, looks ok from what I can see. I'll await the next pics with the aligne…" at bounding box center [682, 402] width 996 height 115
type textarea "Hi Kris, looks ok from what I can see. I'll await the next pics with the aligne…"
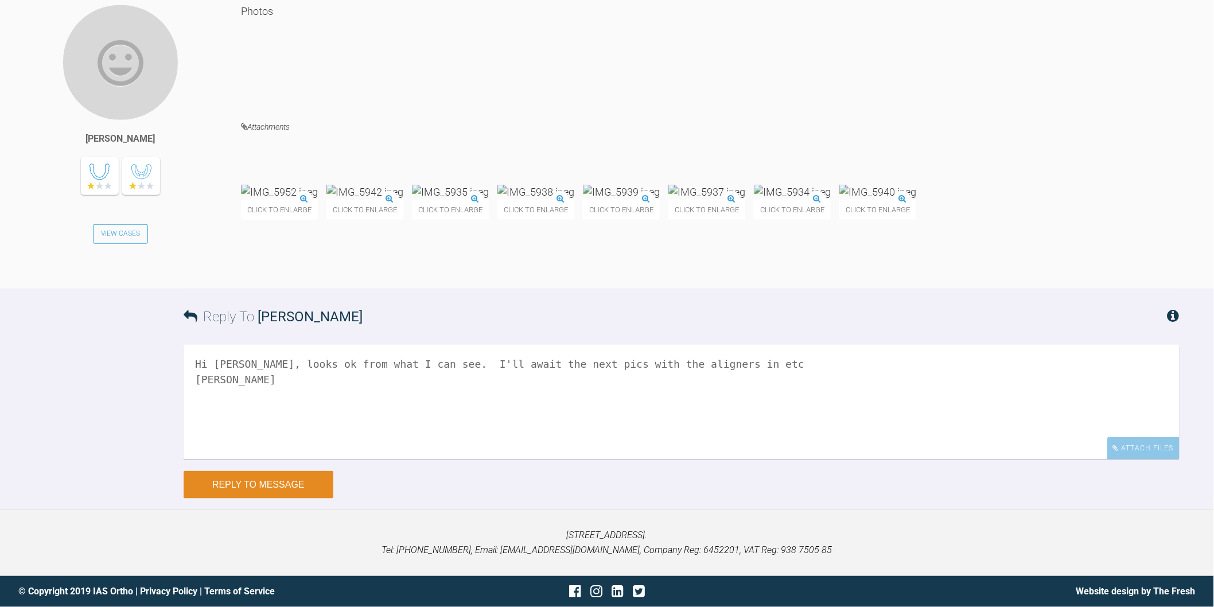
click at [288, 488] on button "Reply to Message" at bounding box center [259, 485] width 150 height 28
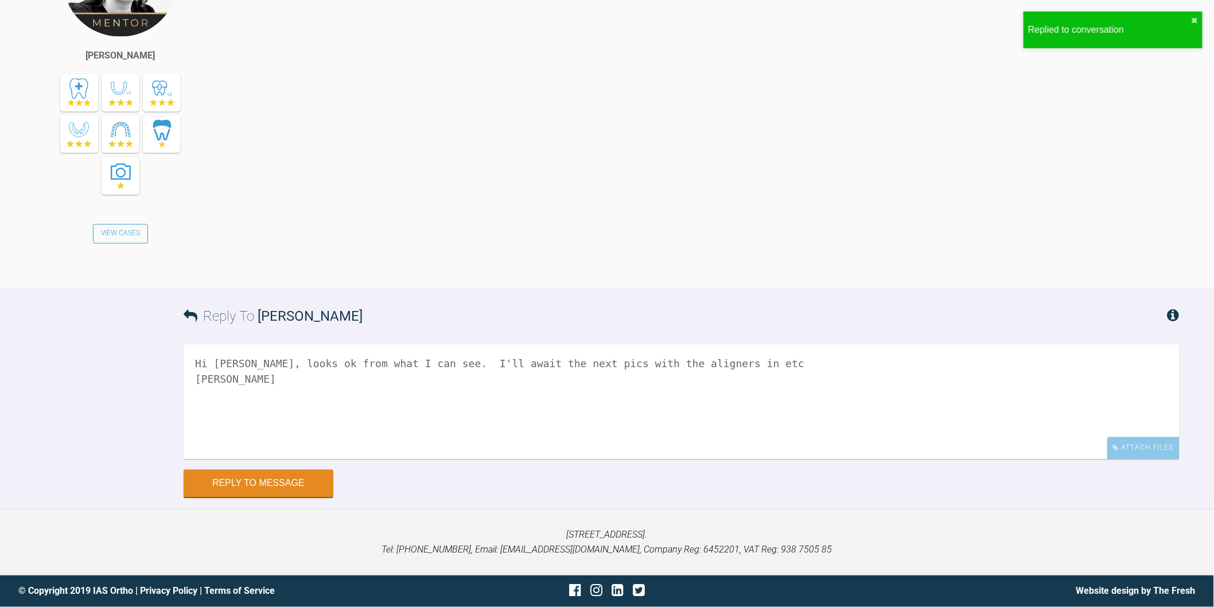
scroll to position [8328, 0]
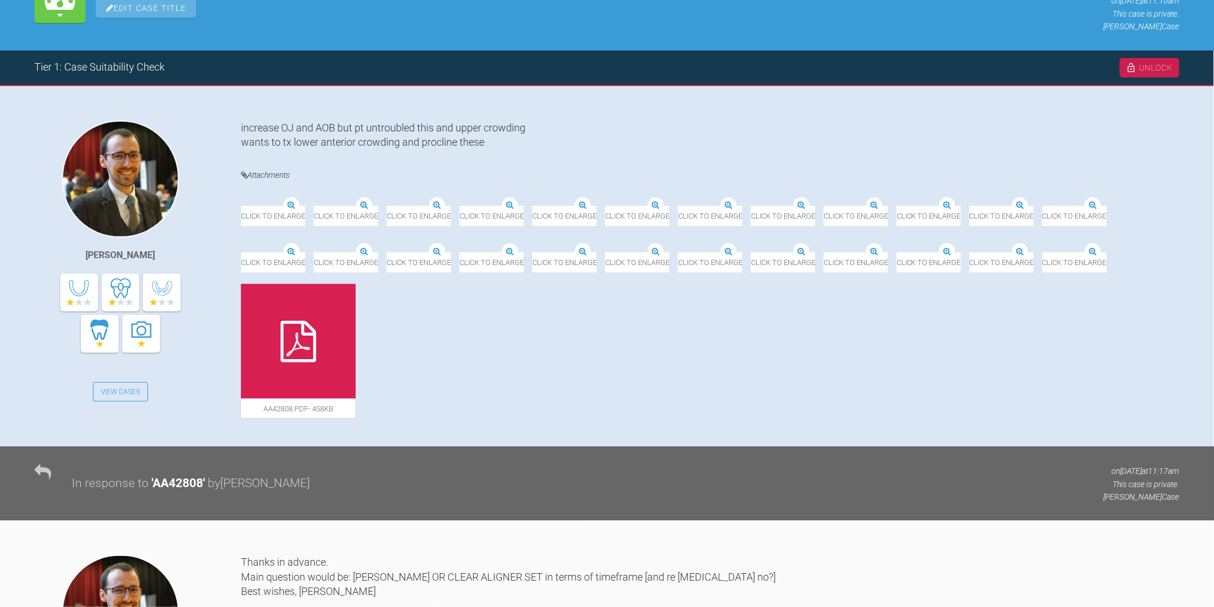
scroll to position [64, 0]
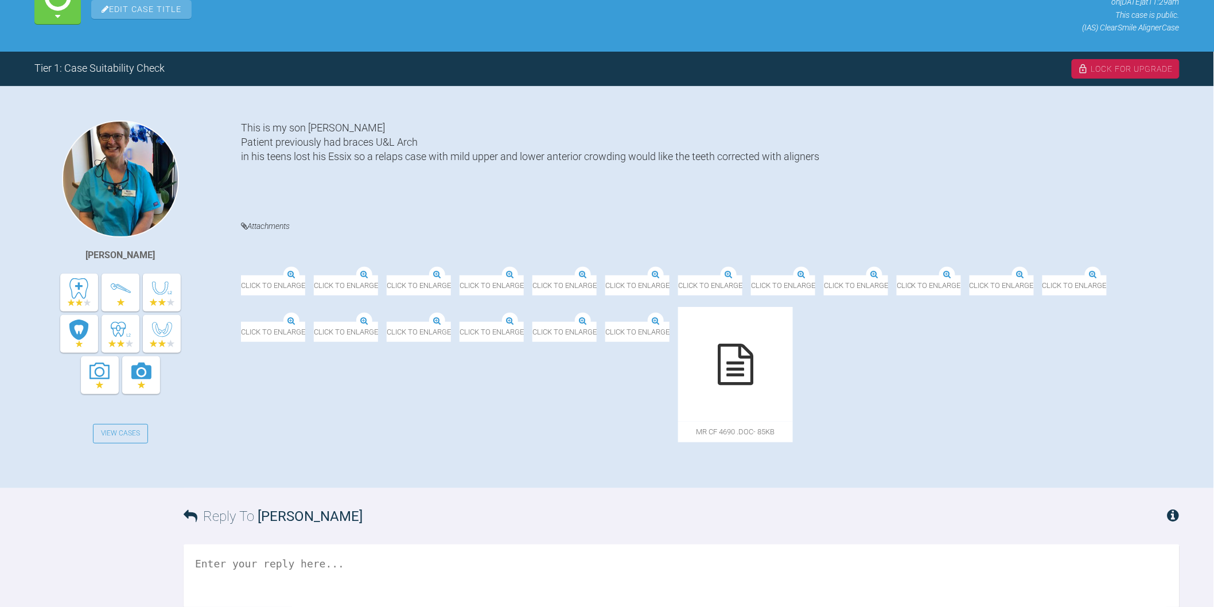
scroll to position [191, 0]
